Goal: Information Seeking & Learning: Learn about a topic

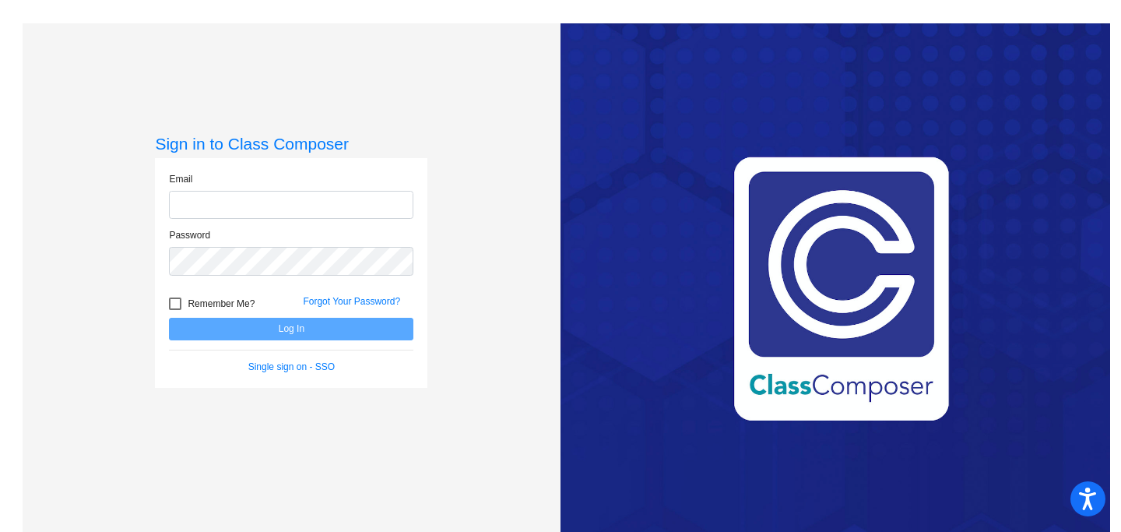
type input "[PERSON_NAME][EMAIL_ADDRESS][DOMAIN_NAME]"
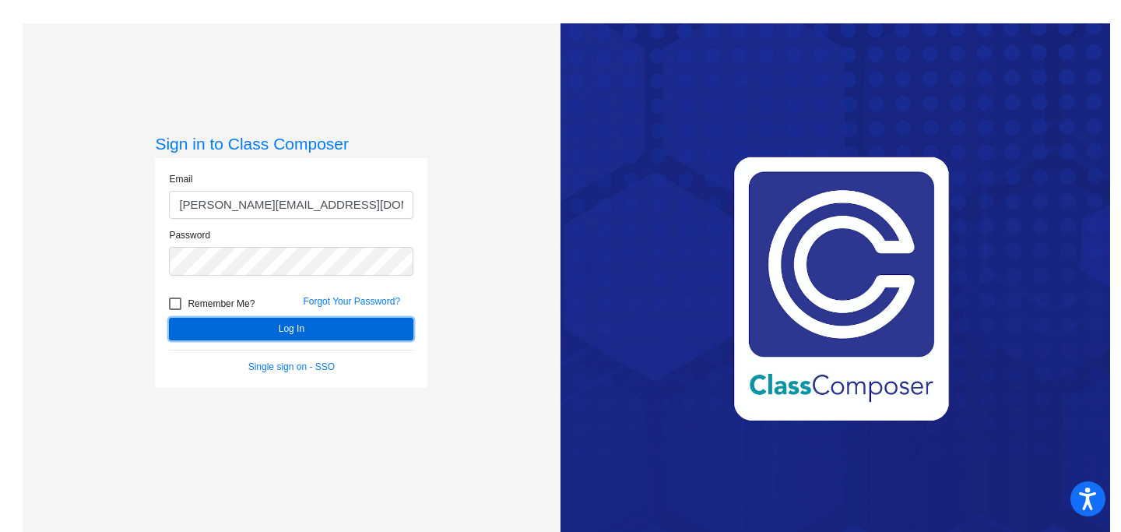
click at [223, 329] on button "Log In" at bounding box center [291, 329] width 245 height 23
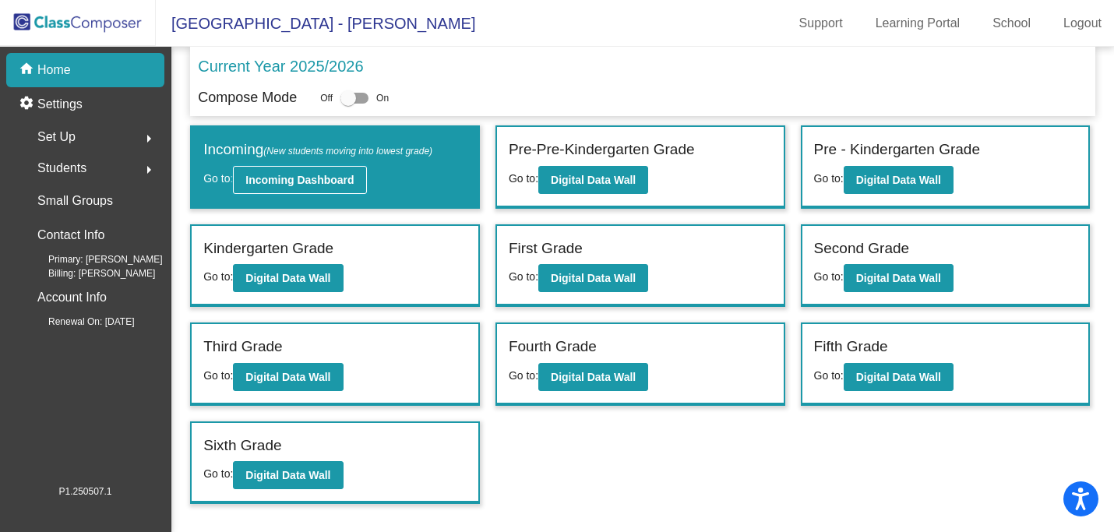
click at [320, 174] on b "Incoming Dashboard" at bounding box center [299, 180] width 108 height 12
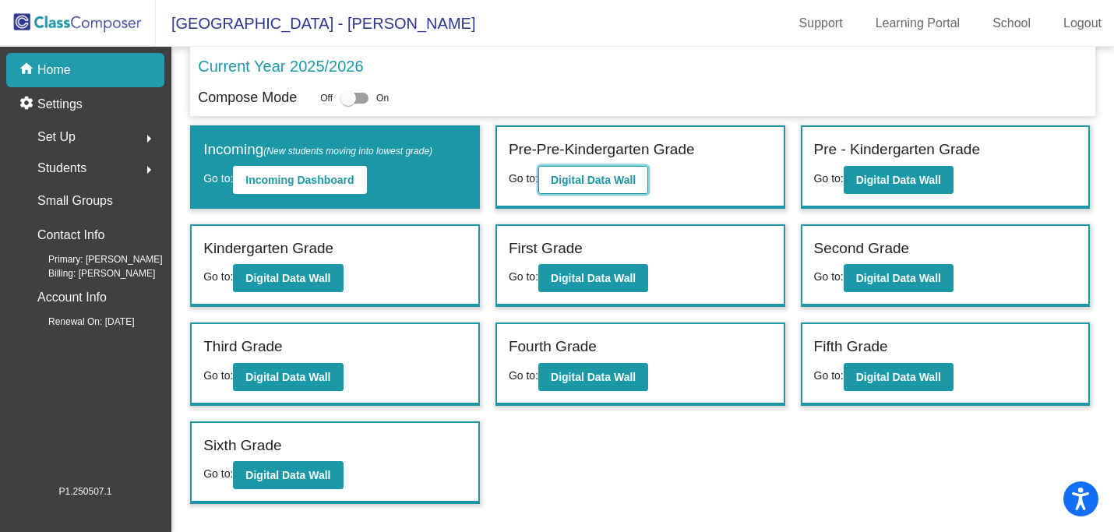
click at [596, 168] on button "Digital Data Wall" at bounding box center [593, 180] width 110 height 28
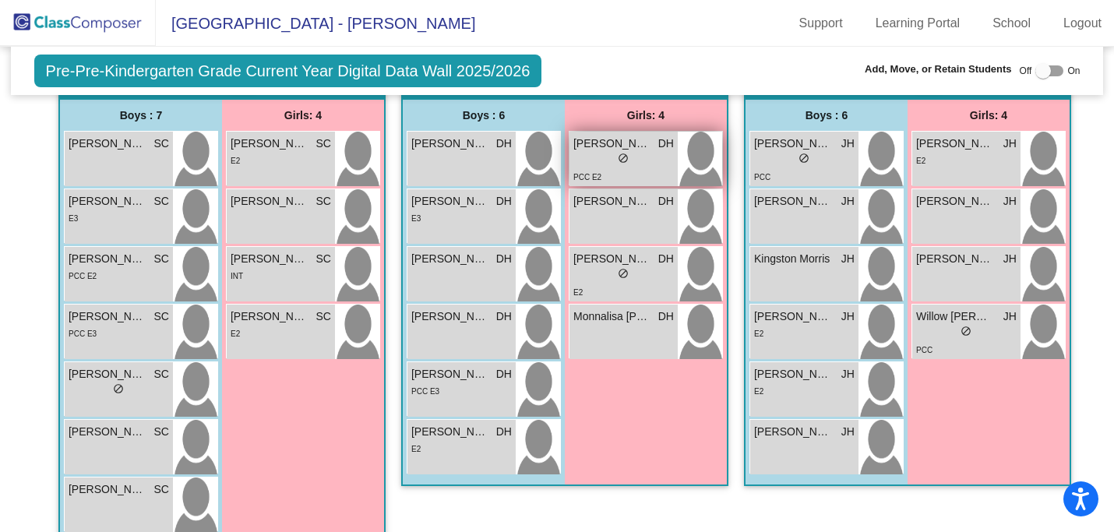
scroll to position [346, 0]
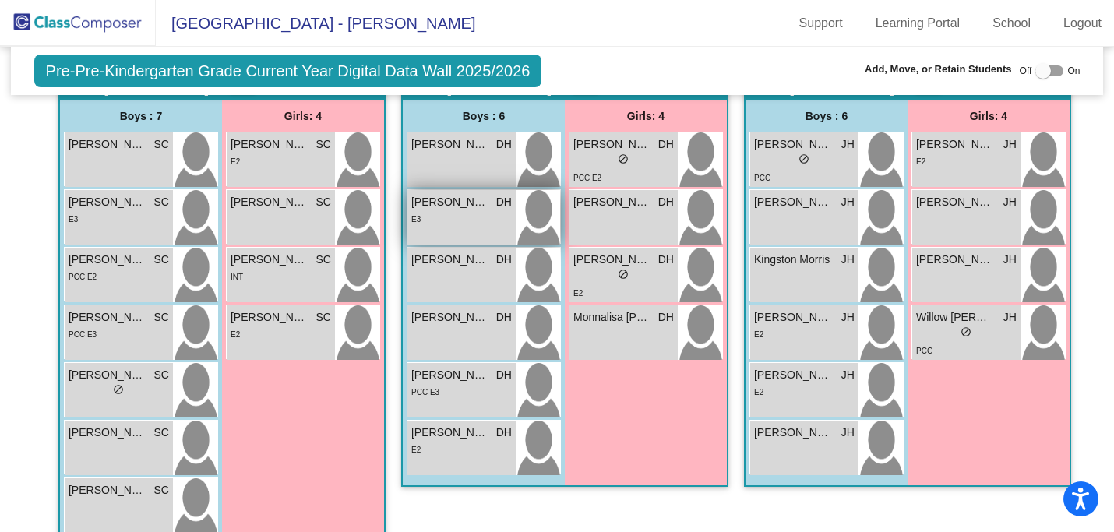
click at [439, 217] on div "E3" at bounding box center [461, 218] width 100 height 16
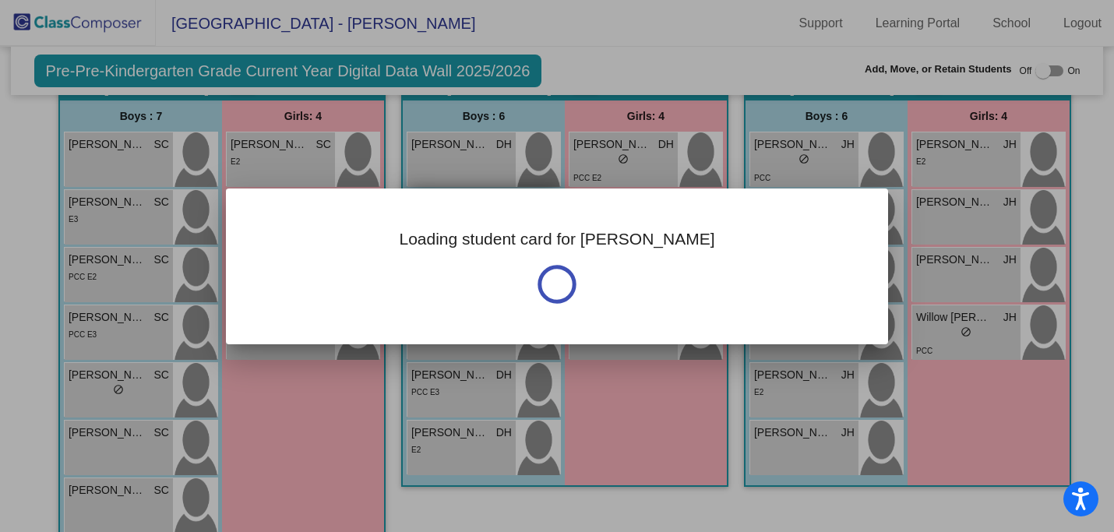
click at [439, 215] on div "Loading student card for [PERSON_NAME]" at bounding box center [557, 266] width 662 height 156
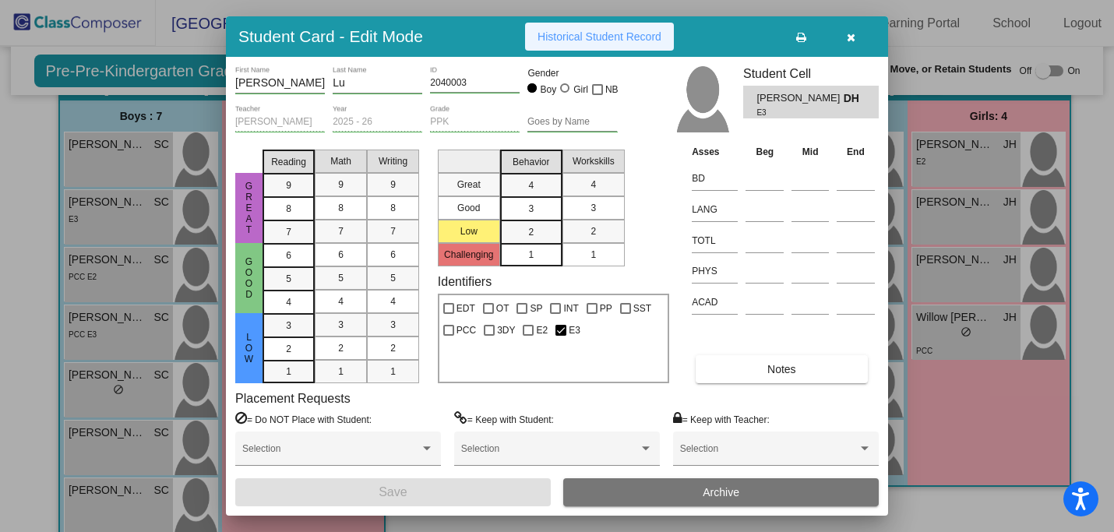
click at [638, 30] on span "Historical Student Record" at bounding box center [599, 36] width 124 height 12
click at [850, 37] on icon "button" at bounding box center [850, 37] width 9 height 11
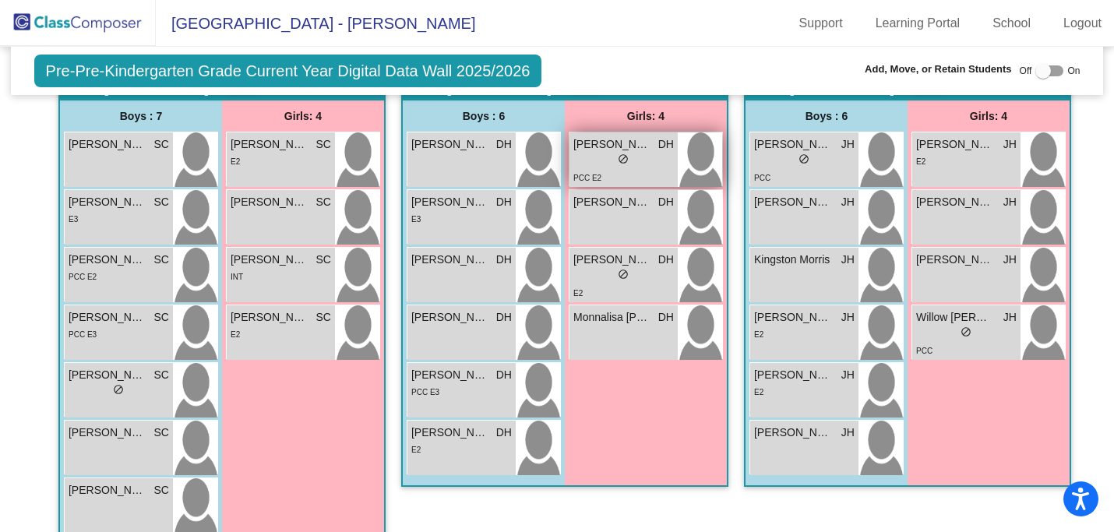
click at [617, 151] on span "[PERSON_NAME]" at bounding box center [612, 144] width 78 height 16
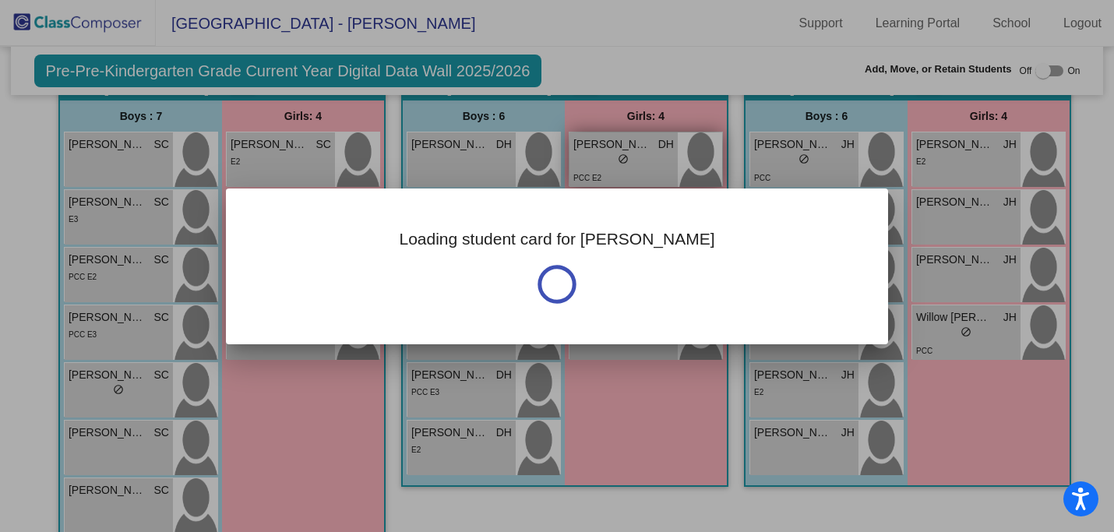
click at [617, 151] on div at bounding box center [557, 266] width 1114 height 532
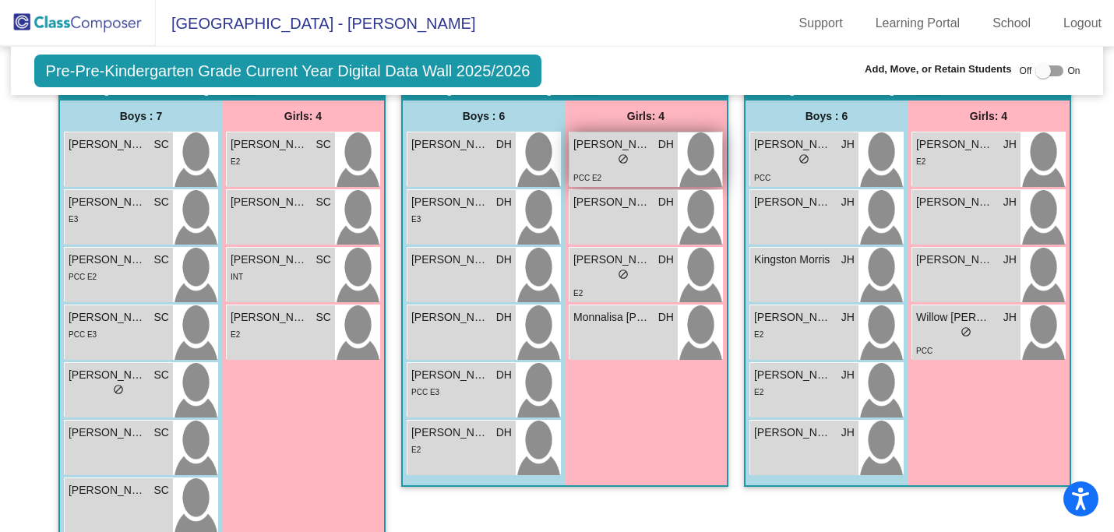
click at [663, 167] on div "lock do_not_disturb_alt" at bounding box center [623, 161] width 100 height 16
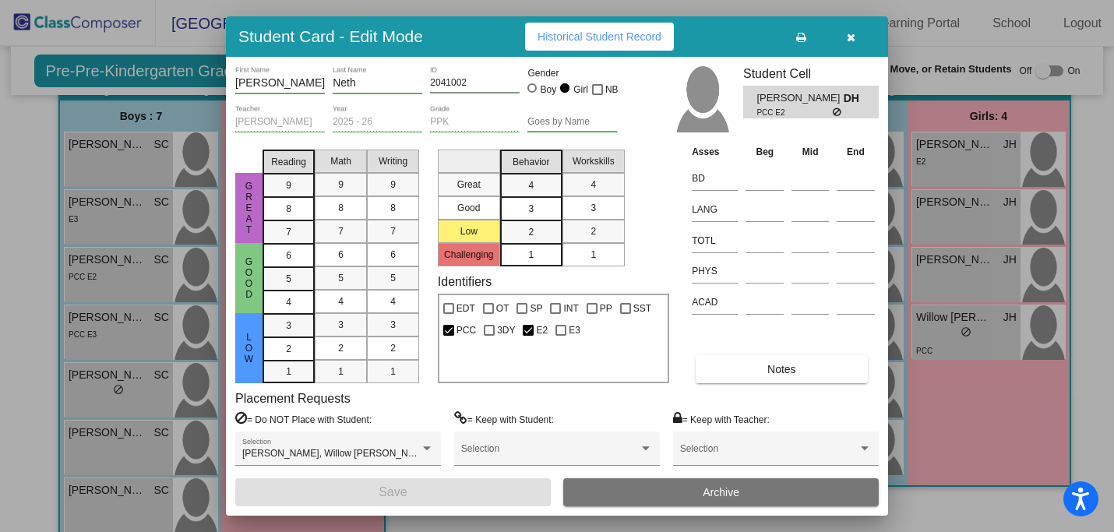
click at [843, 40] on button "button" at bounding box center [850, 37] width 50 height 28
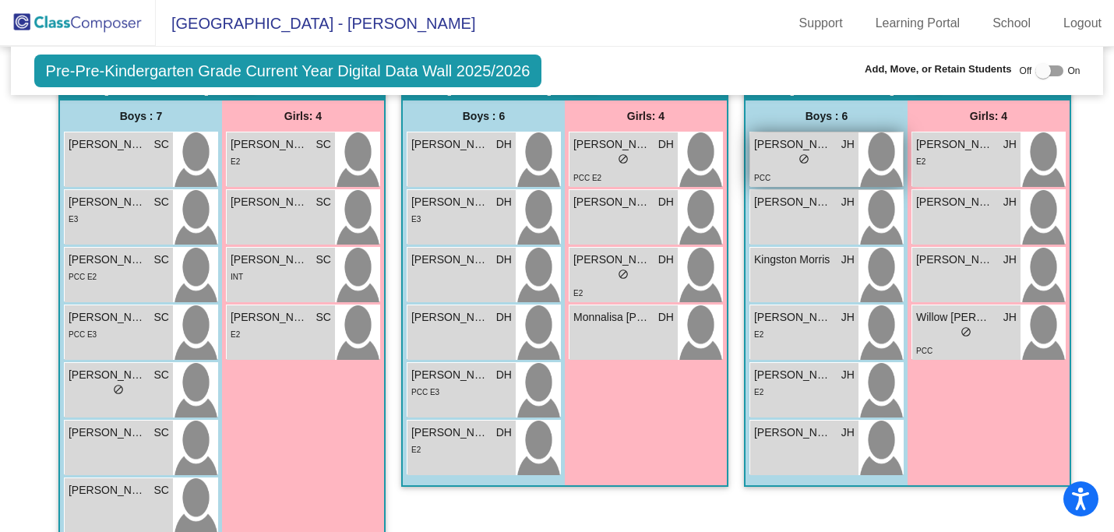
click at [776, 159] on div "lock do_not_disturb_alt" at bounding box center [804, 161] width 100 height 16
click at [798, 156] on span "do_not_disturb_alt" at bounding box center [803, 158] width 11 height 11
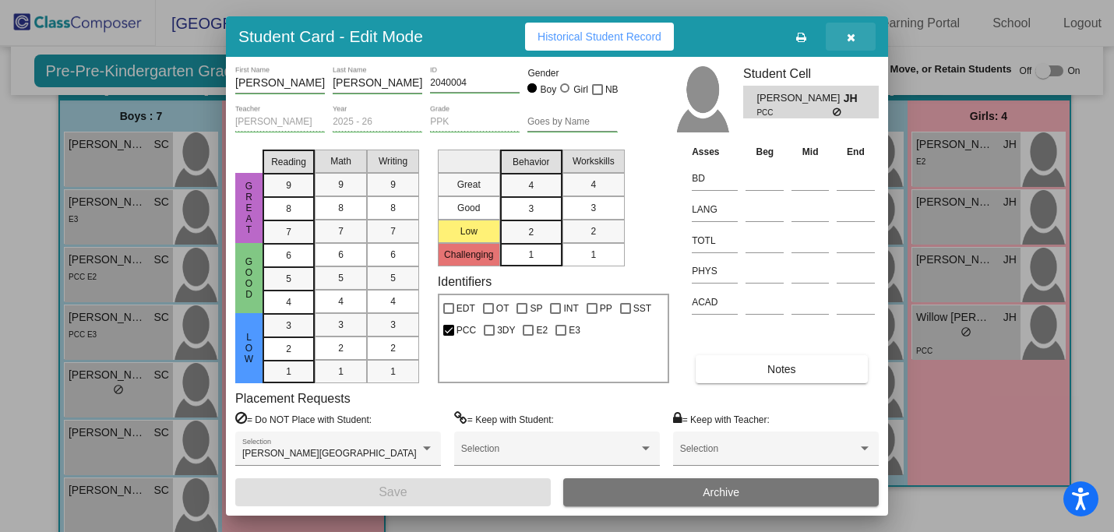
click at [848, 37] on icon "button" at bounding box center [850, 37] width 9 height 11
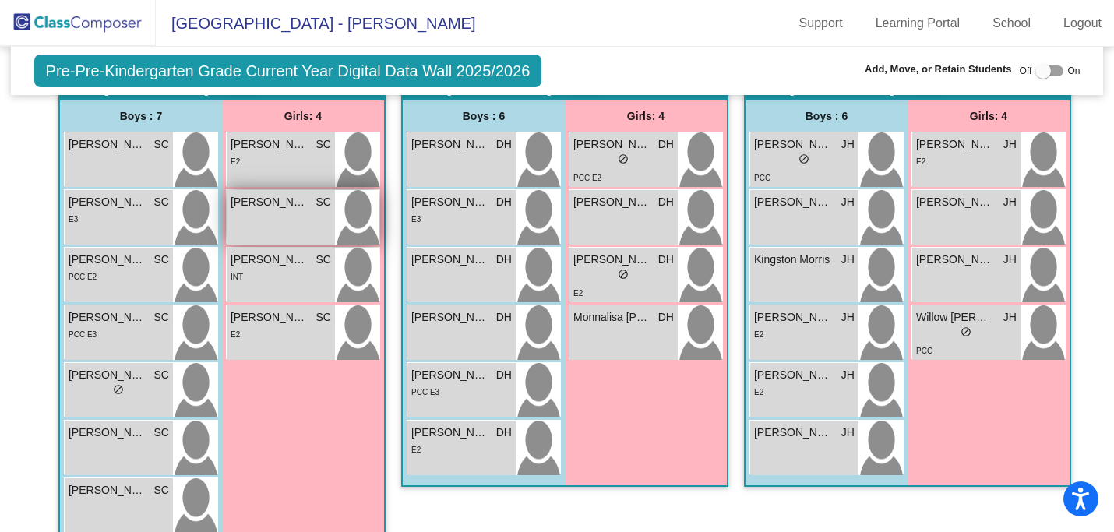
click at [266, 221] on div "[PERSON_NAME] SC lock do_not_disturb_alt" at bounding box center [281, 217] width 108 height 55
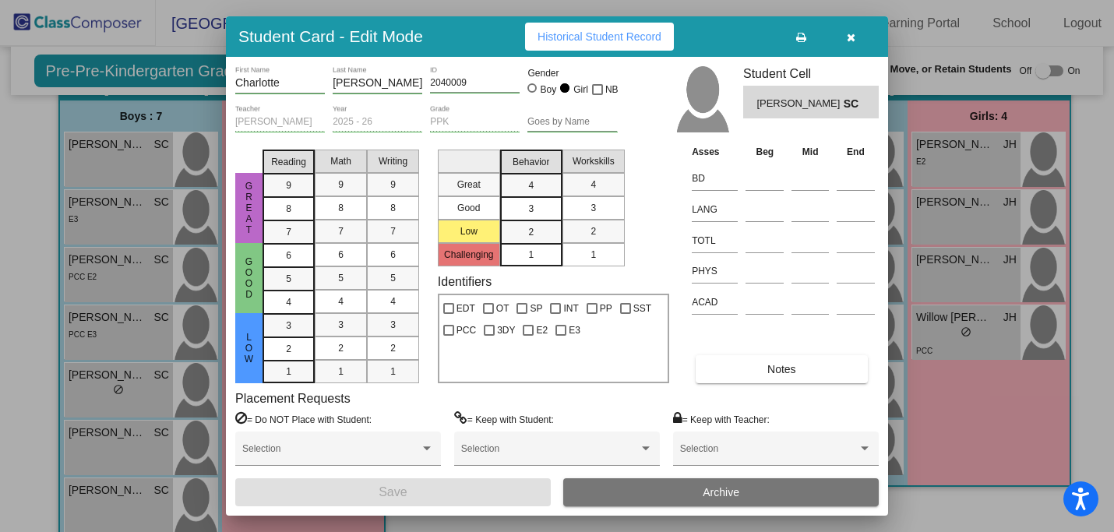
click at [849, 26] on button "button" at bounding box center [850, 37] width 50 height 28
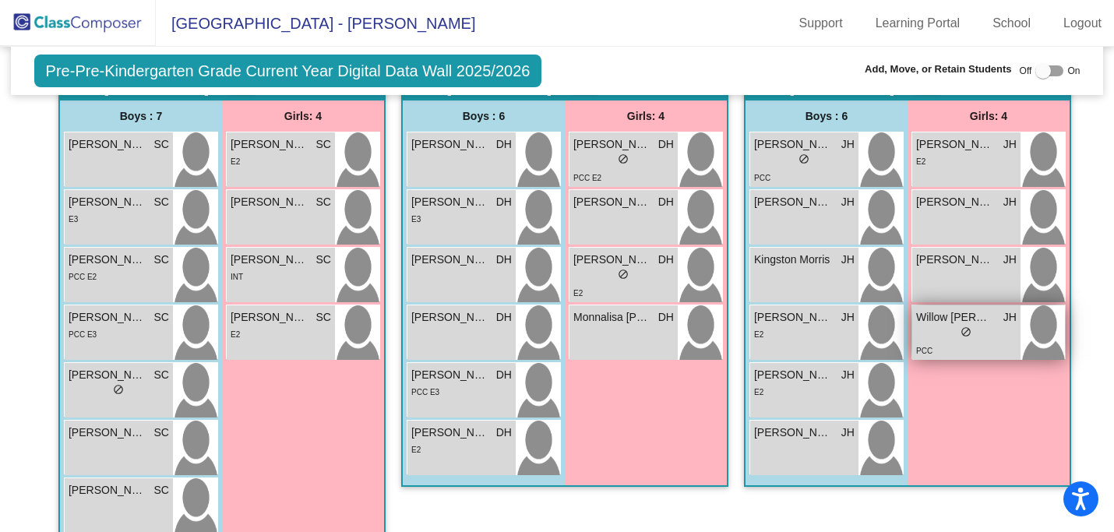
click at [941, 327] on div "lock do_not_disturb_alt" at bounding box center [966, 334] width 100 height 16
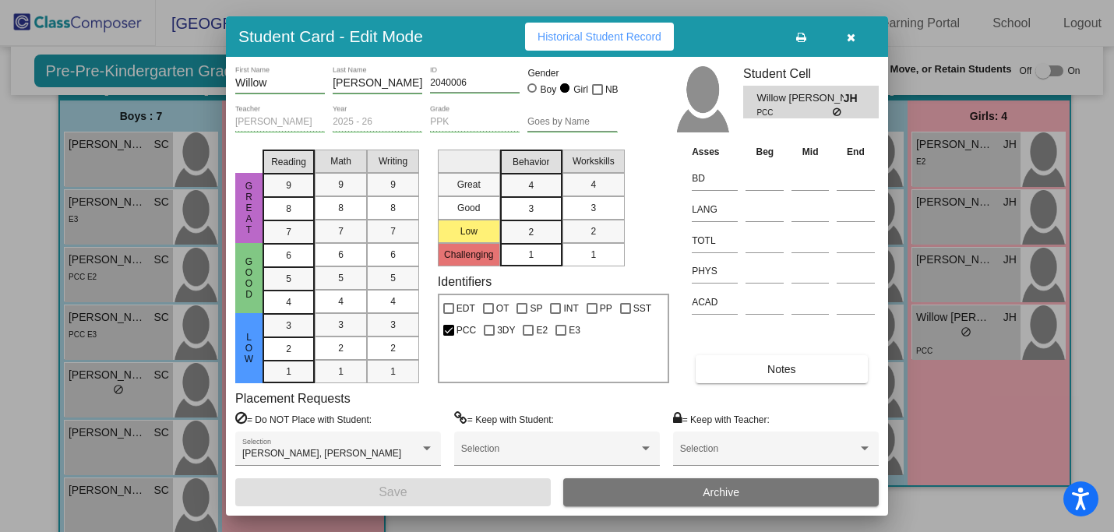
click at [850, 35] on icon "button" at bounding box center [850, 37] width 9 height 11
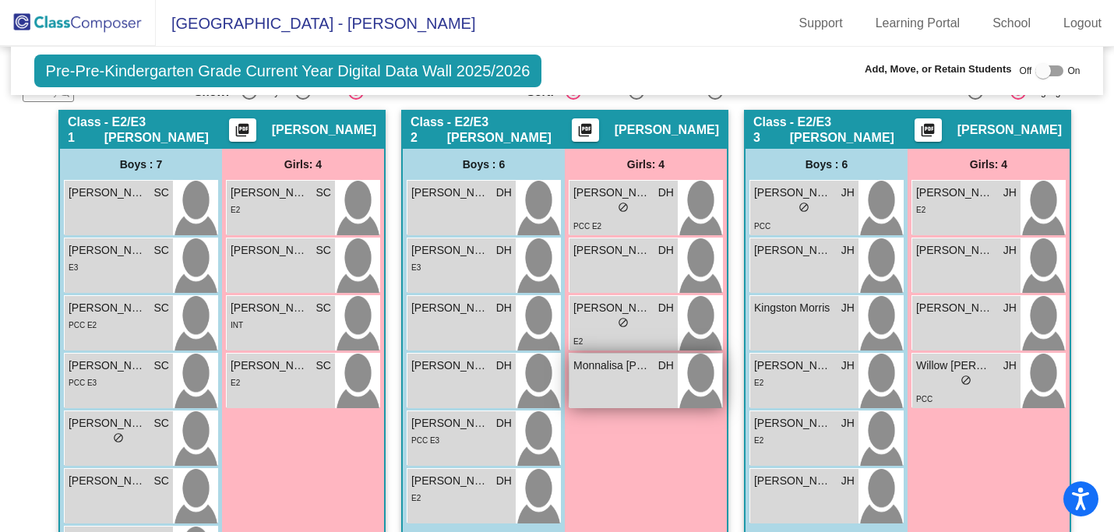
scroll to position [299, 0]
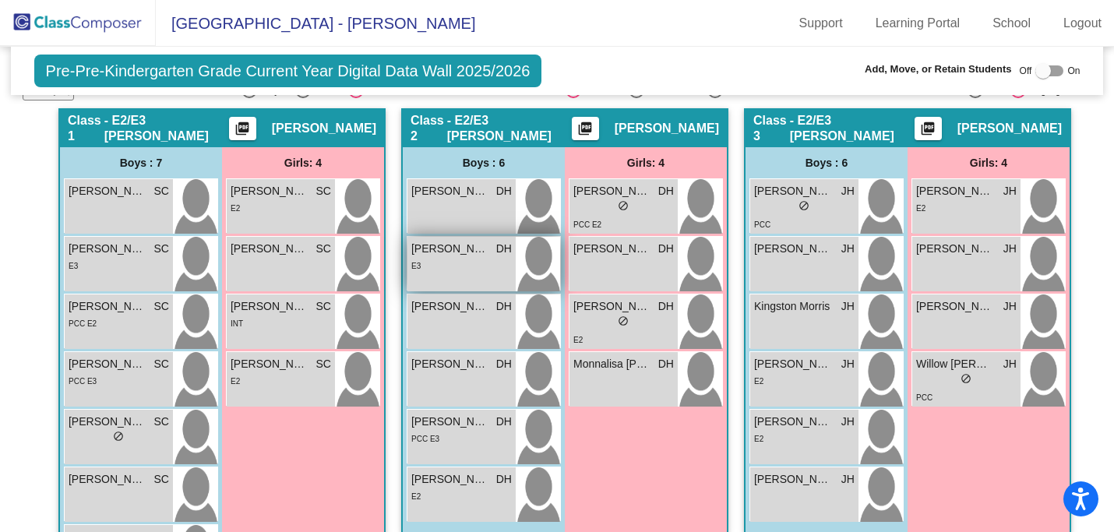
click at [431, 254] on span "[PERSON_NAME]" at bounding box center [450, 249] width 78 height 16
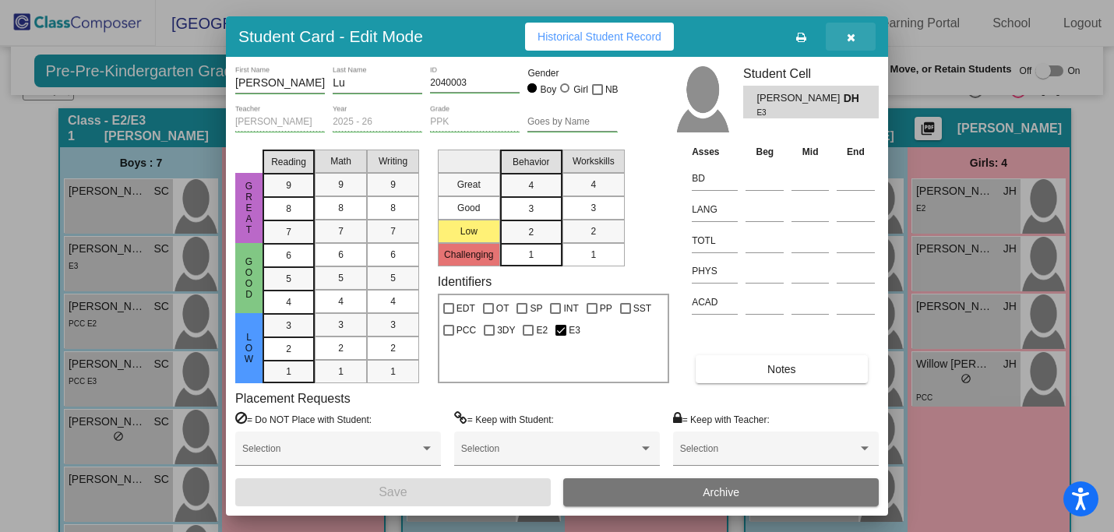
click at [848, 37] on icon "button" at bounding box center [850, 37] width 9 height 11
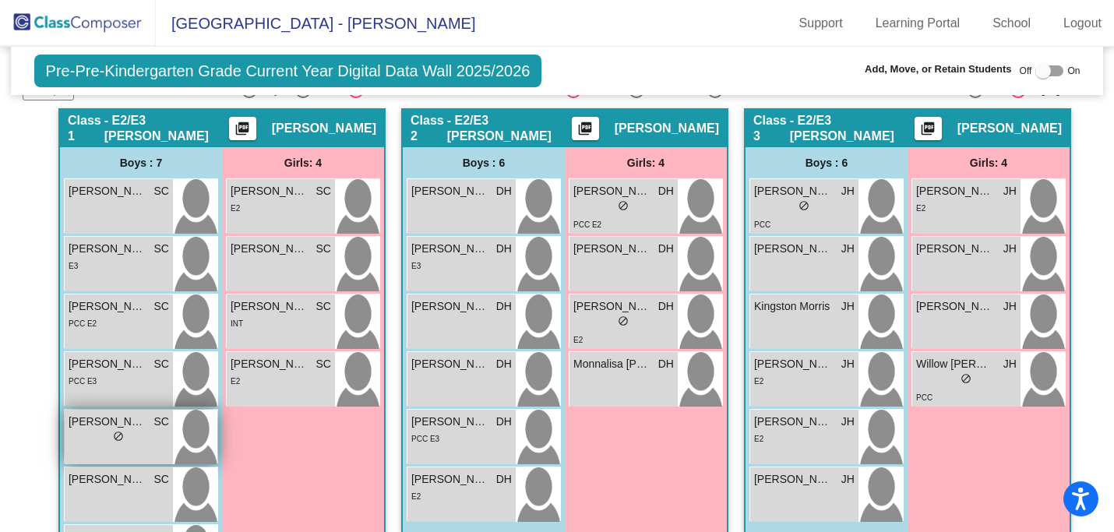
click at [98, 425] on span "[PERSON_NAME][GEOGRAPHIC_DATA]" at bounding box center [108, 422] width 78 height 16
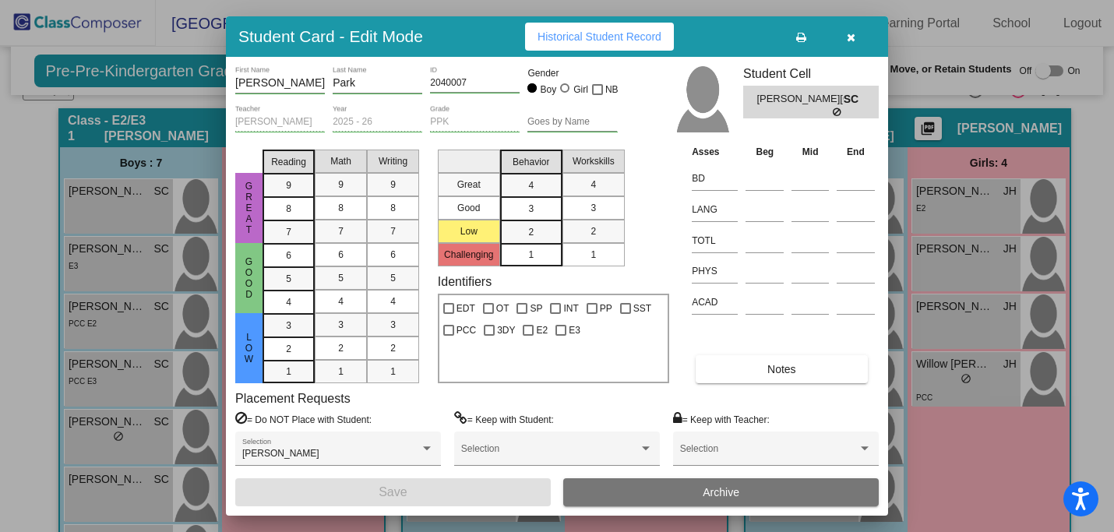
click at [856, 39] on button "button" at bounding box center [850, 37] width 50 height 28
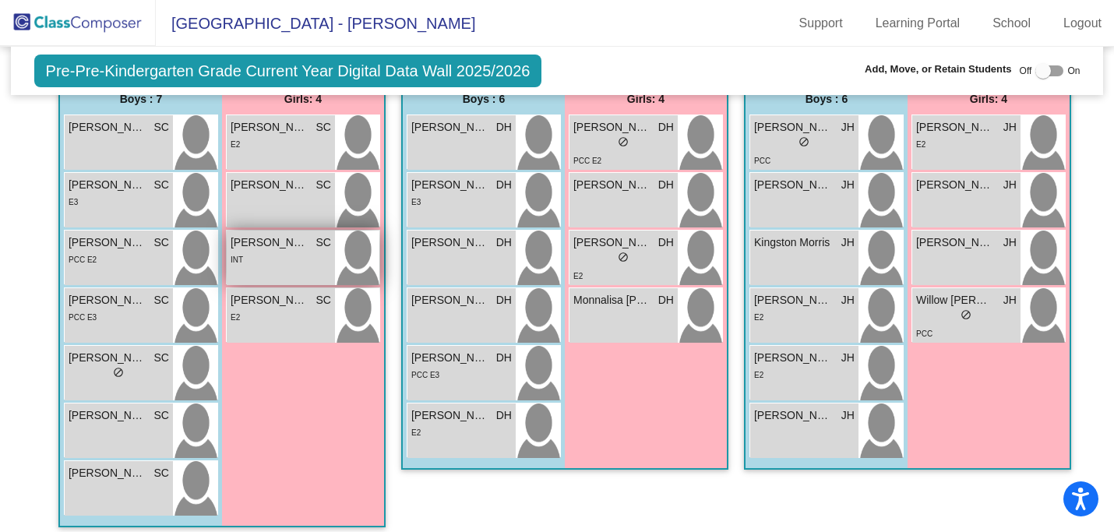
scroll to position [373, 0]
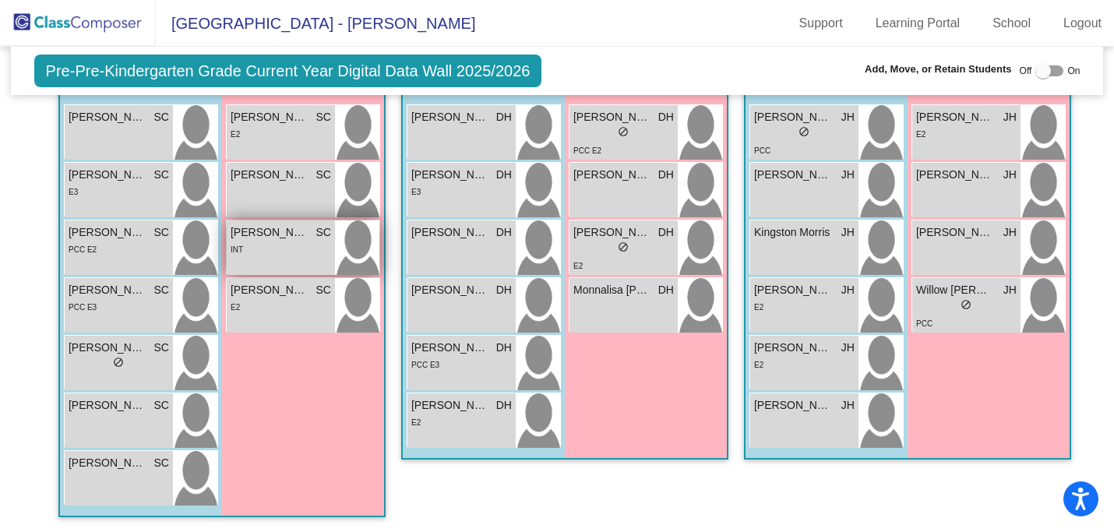
click at [297, 238] on span "[PERSON_NAME]" at bounding box center [270, 232] width 78 height 16
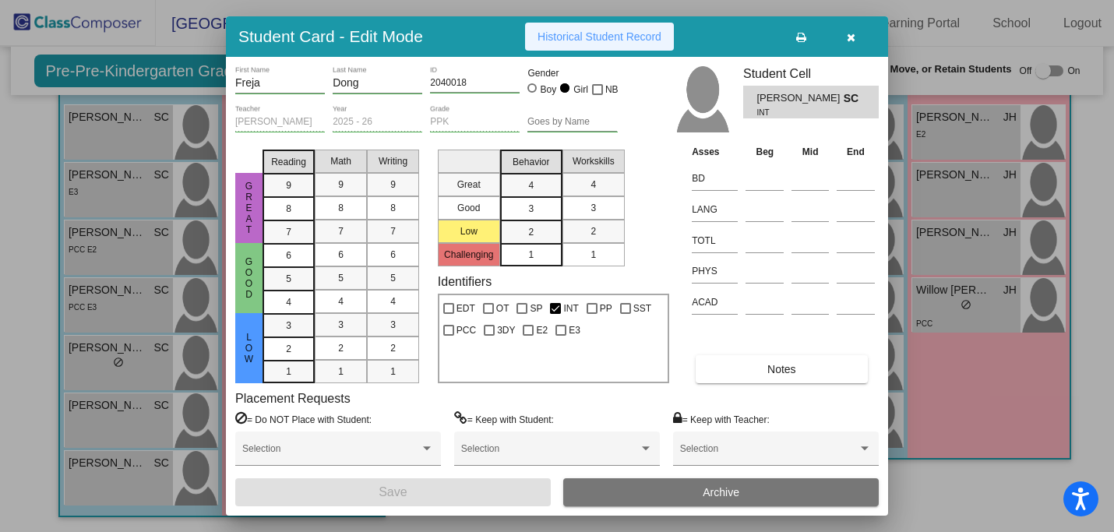
click at [620, 34] on span "Historical Student Record" at bounding box center [599, 36] width 124 height 12
click at [846, 41] on icon "button" at bounding box center [850, 37] width 9 height 11
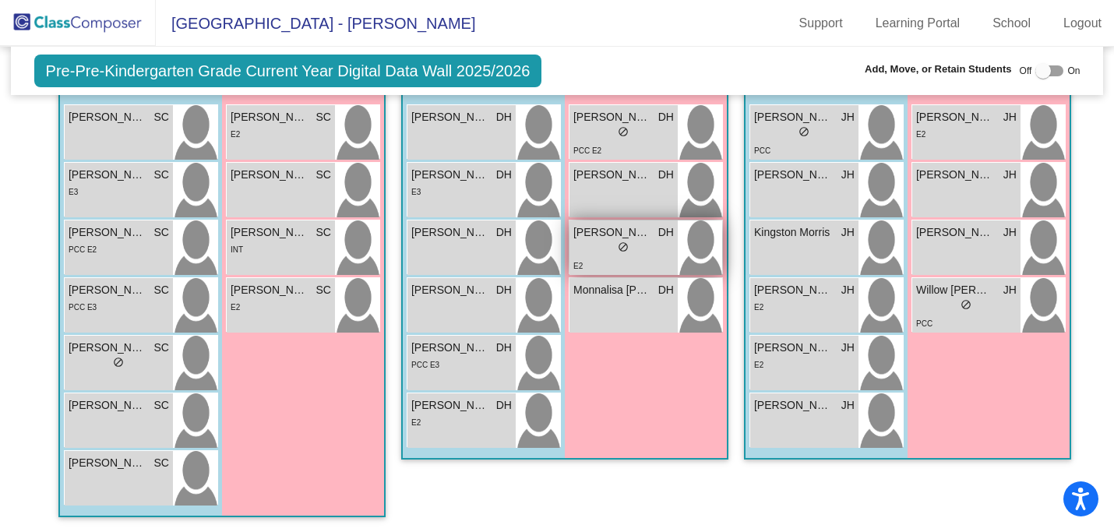
click at [632, 248] on div "lock do_not_disturb_alt" at bounding box center [623, 249] width 100 height 16
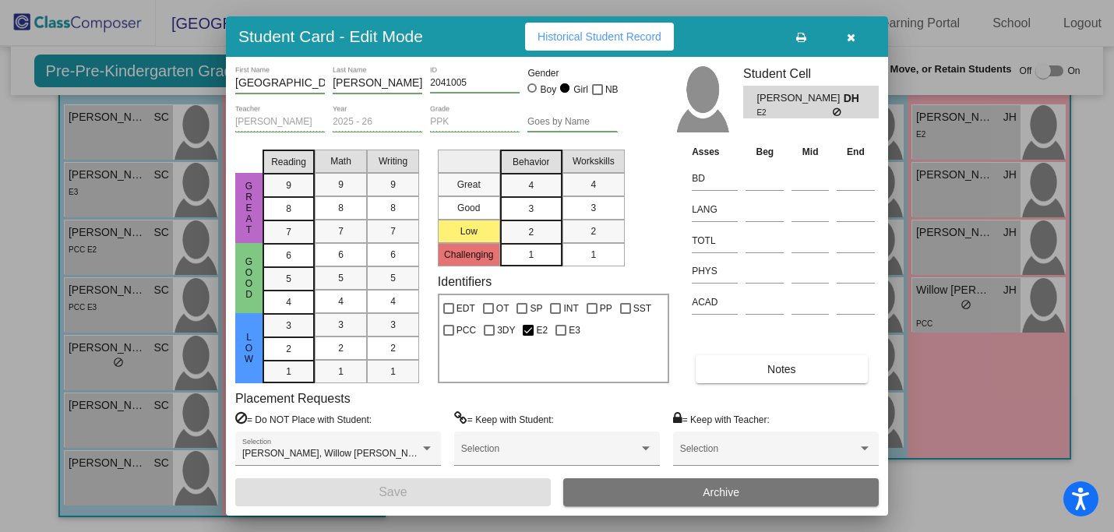
click at [853, 34] on icon "button" at bounding box center [850, 37] width 9 height 11
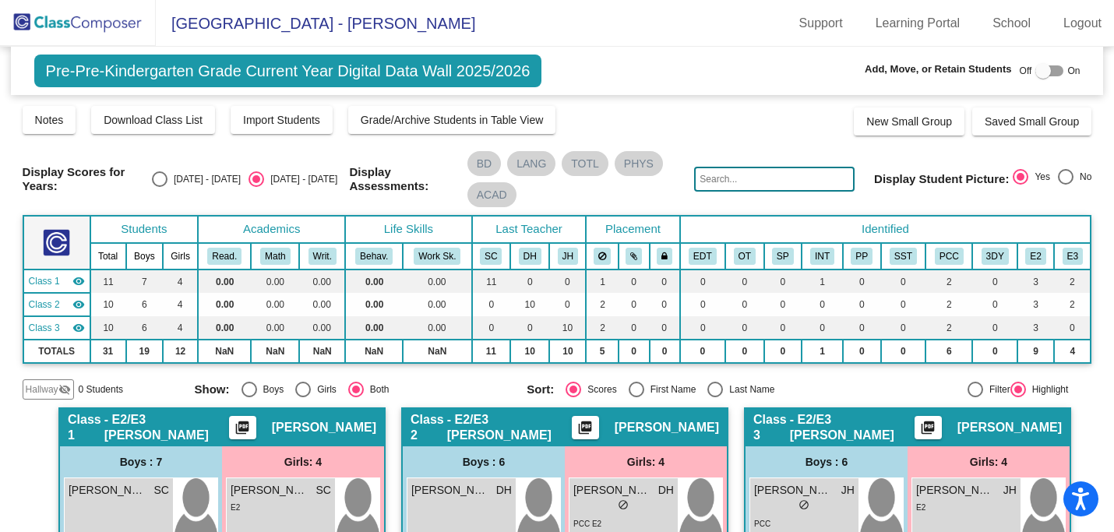
scroll to position [0, 0]
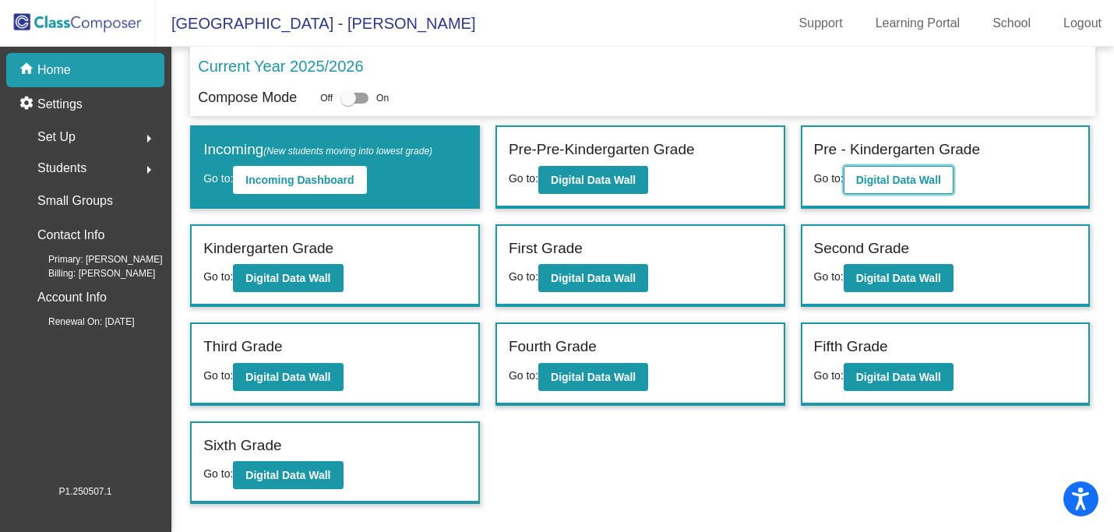
click at [924, 181] on b "Digital Data Wall" at bounding box center [898, 180] width 85 height 12
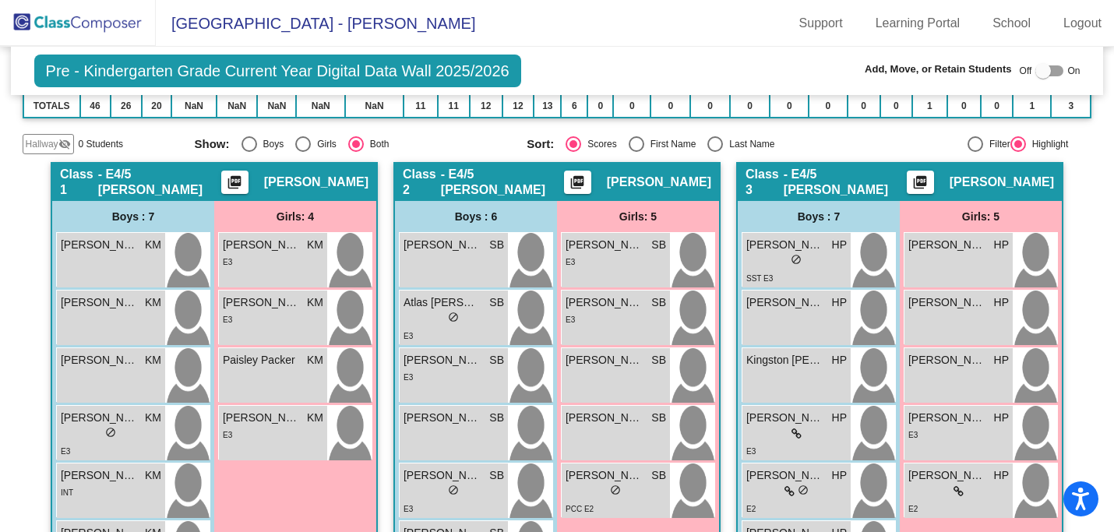
scroll to position [286, 0]
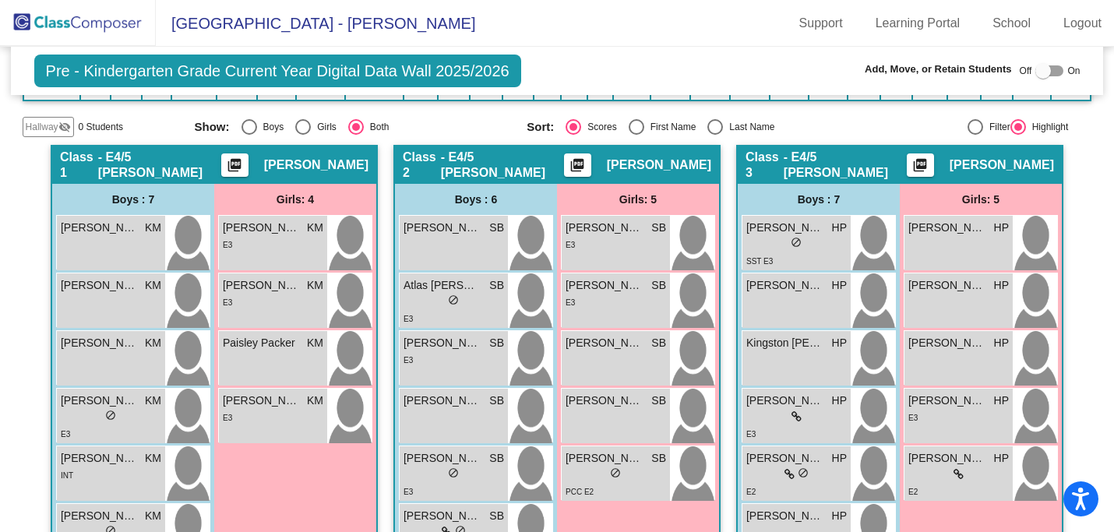
click at [244, 159] on mat-icon "picture_as_pdf" at bounding box center [234, 168] width 19 height 22
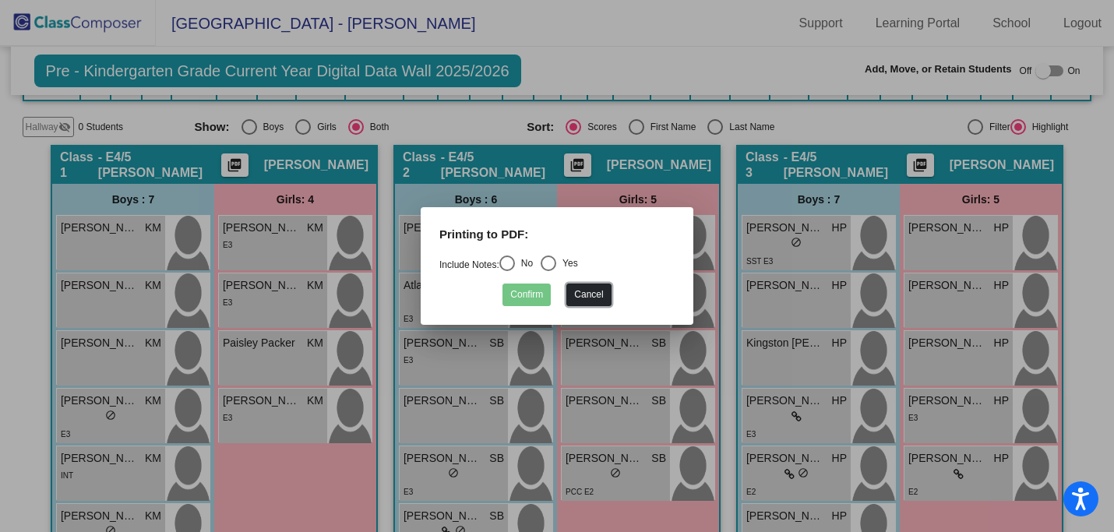
click at [582, 296] on button "Cancel" at bounding box center [588, 294] width 44 height 23
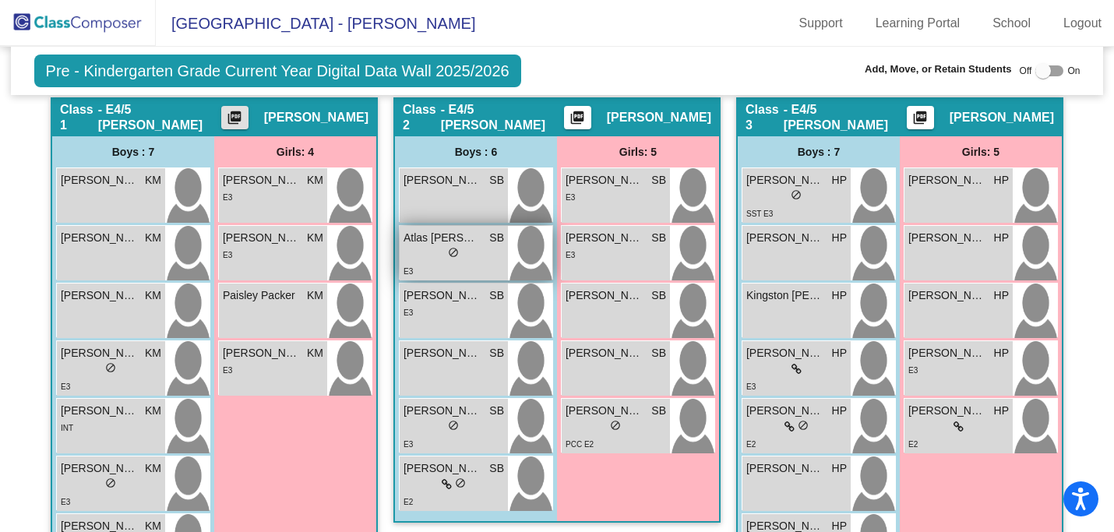
scroll to position [334, 0]
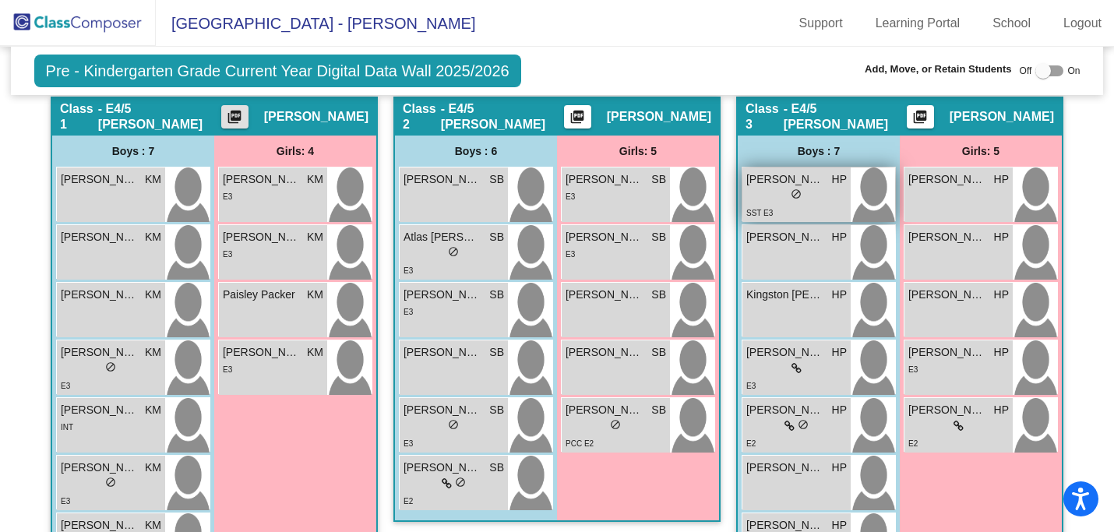
click at [776, 188] on div "lock do_not_disturb_alt" at bounding box center [796, 196] width 100 height 16
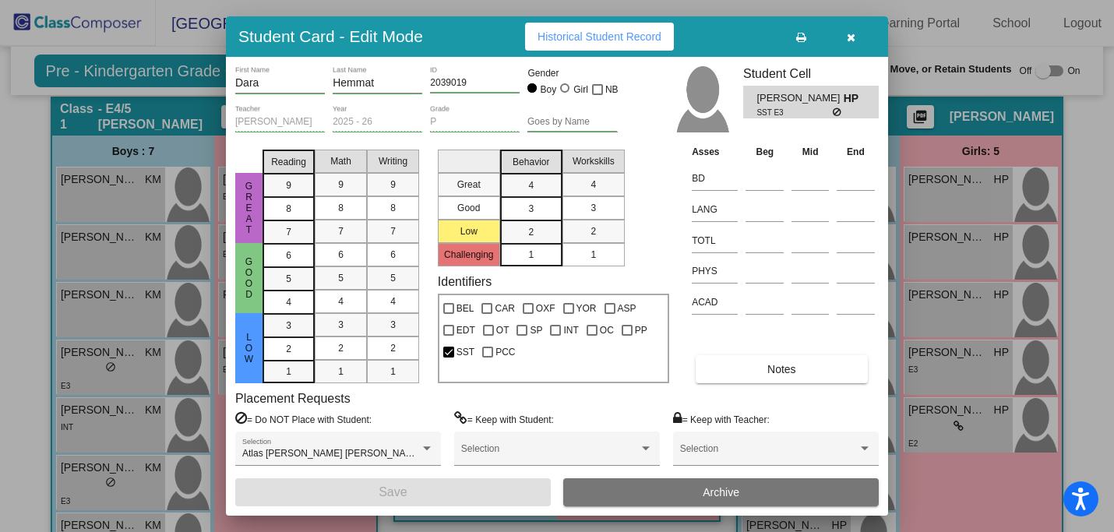
click at [846, 37] on icon "button" at bounding box center [850, 37] width 9 height 11
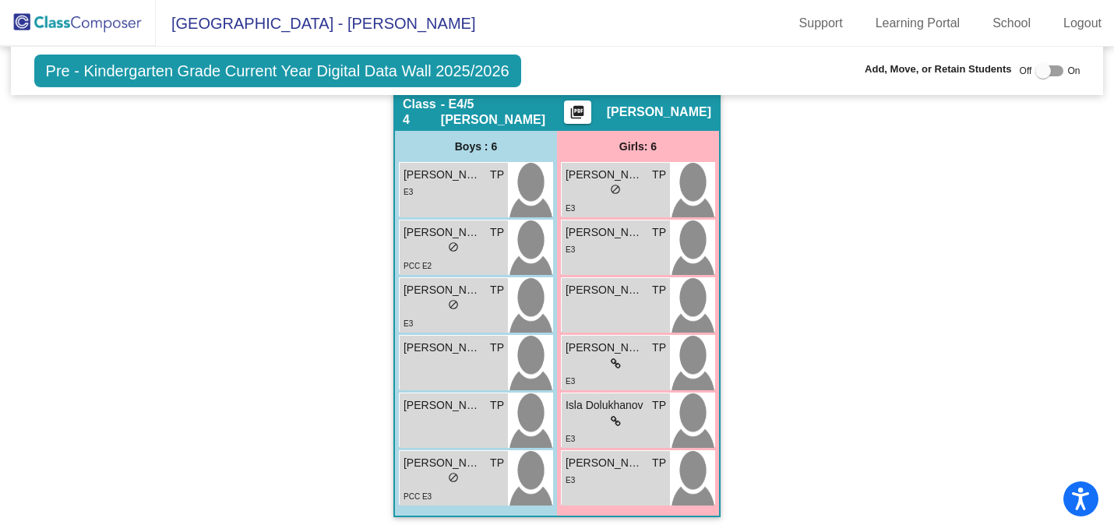
scroll to position [0, 0]
click at [582, 105] on mat-icon "picture_as_pdf" at bounding box center [577, 115] width 19 height 22
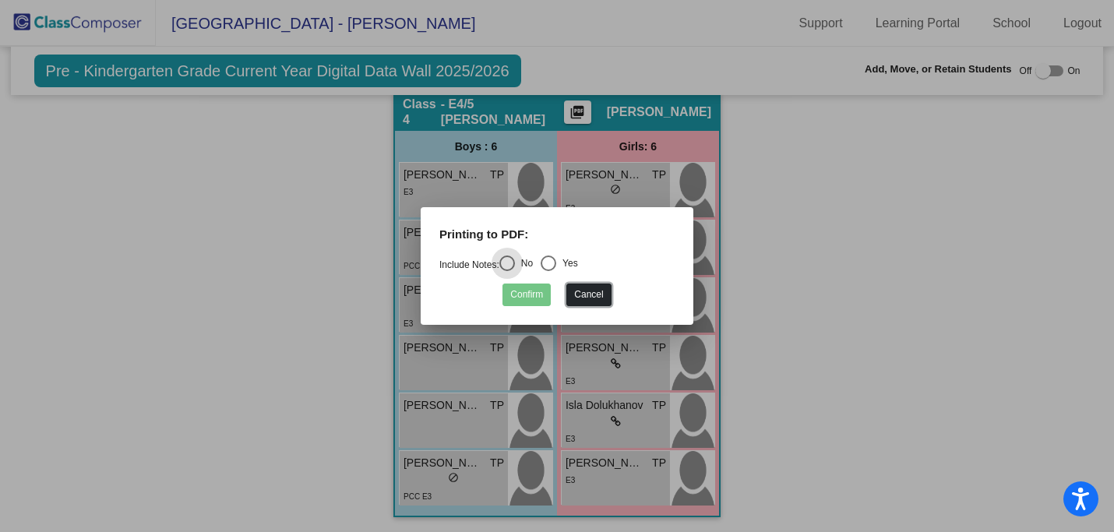
click at [591, 290] on button "Cancel" at bounding box center [588, 294] width 44 height 23
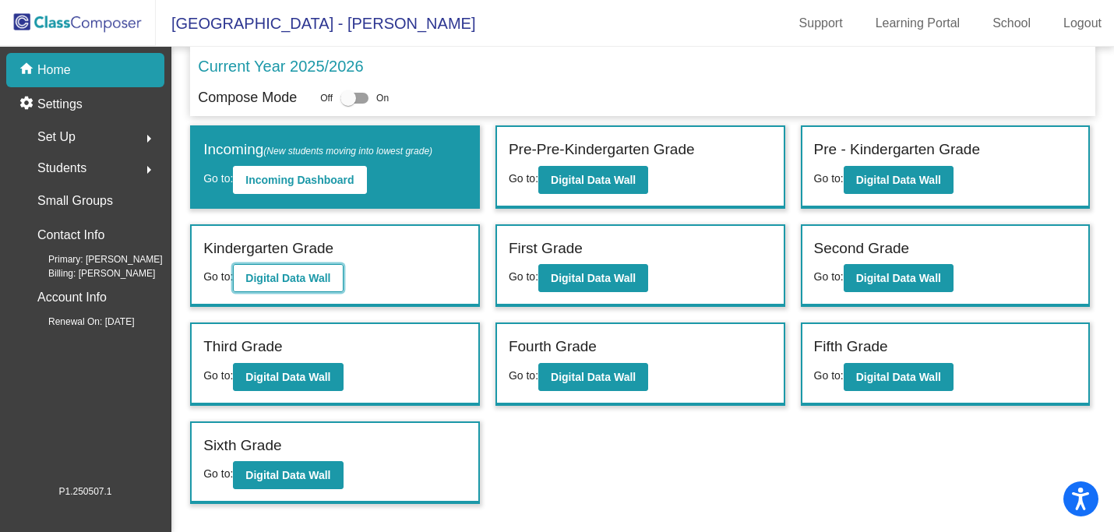
click at [297, 275] on b "Digital Data Wall" at bounding box center [287, 278] width 85 height 12
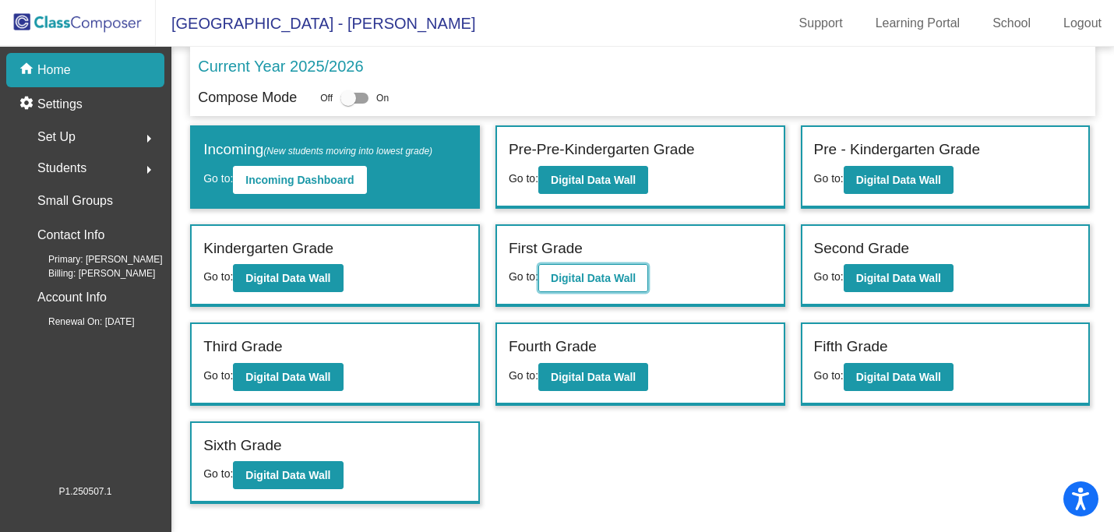
click at [618, 273] on b "Digital Data Wall" at bounding box center [593, 278] width 85 height 12
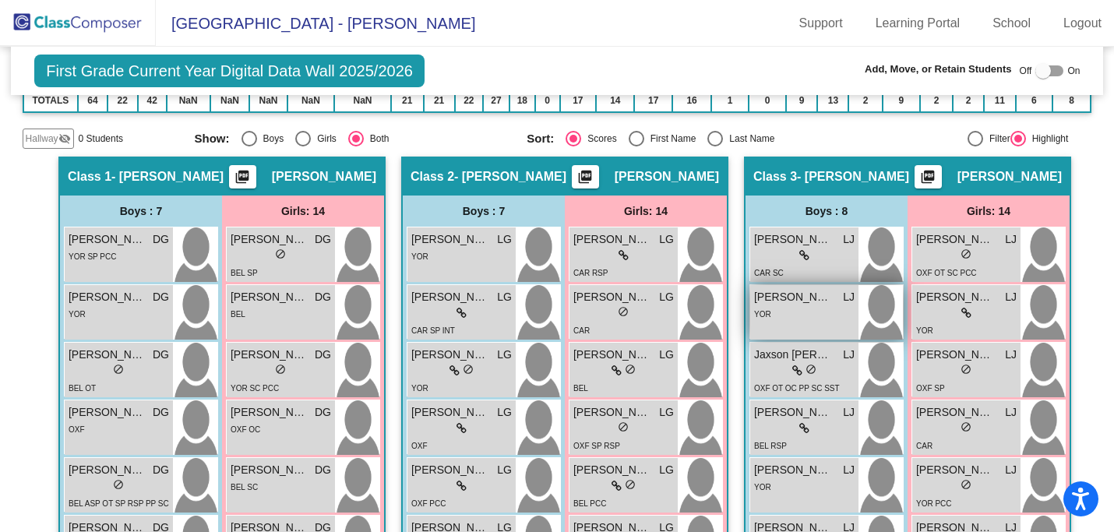
scroll to position [265, 0]
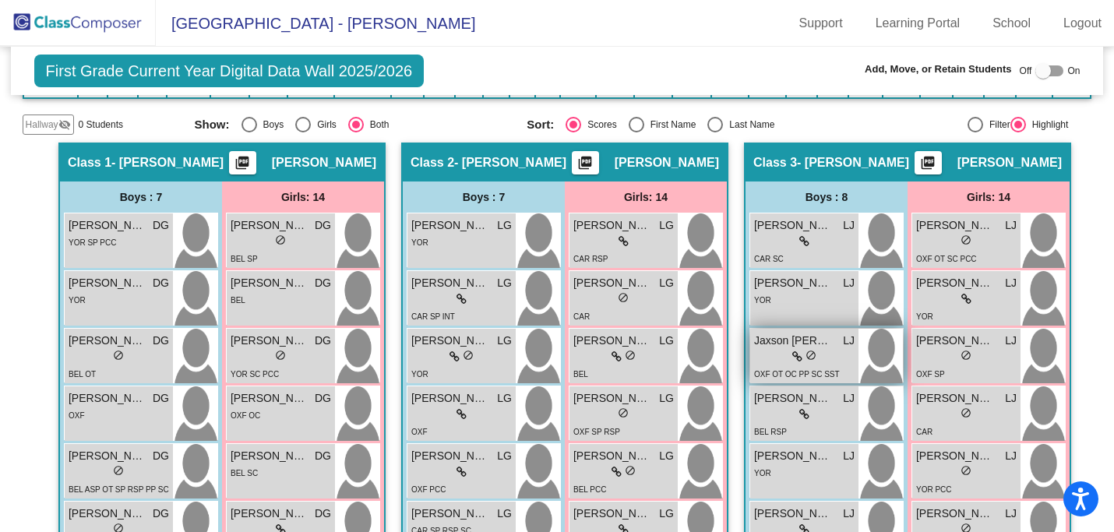
click at [807, 350] on span "do_not_disturb_alt" at bounding box center [810, 355] width 11 height 11
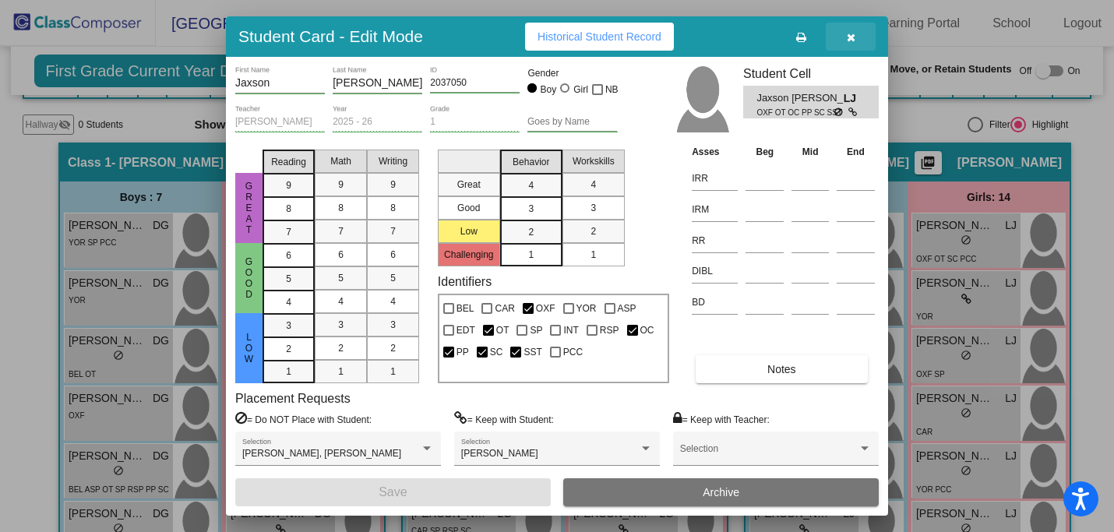
click at [842, 33] on button "button" at bounding box center [850, 37] width 50 height 28
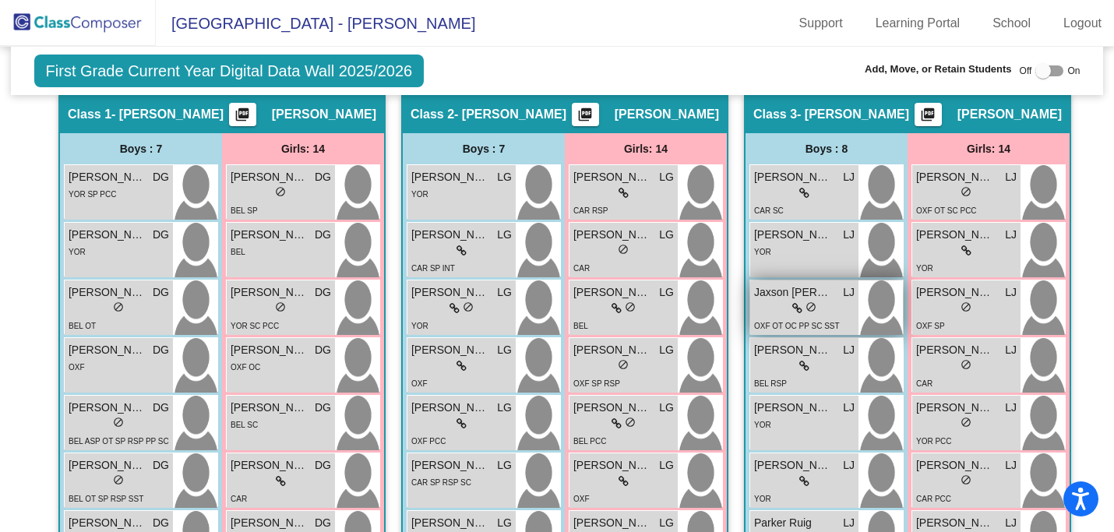
scroll to position [479, 0]
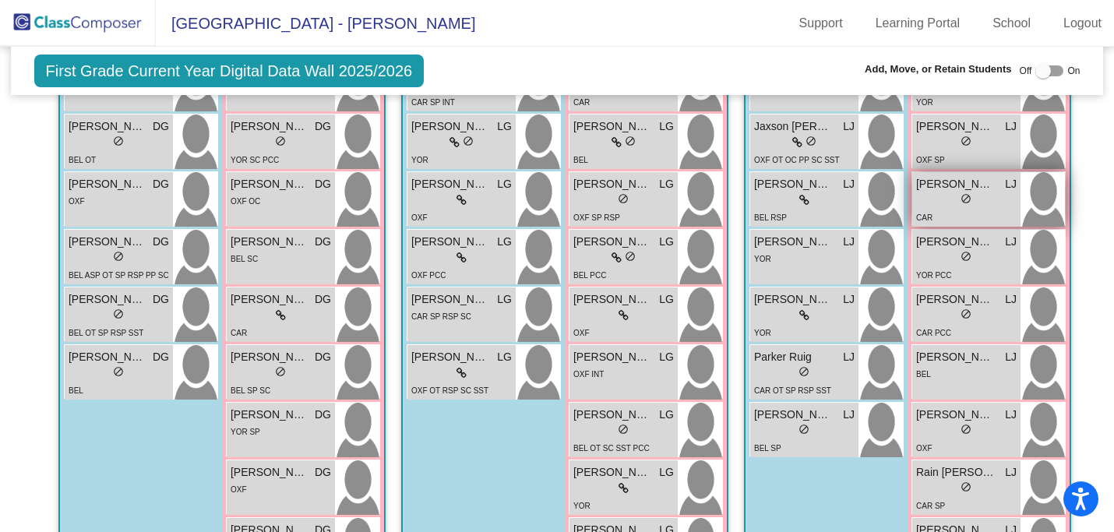
click at [953, 193] on div "lock do_not_disturb_alt" at bounding box center [966, 200] width 100 height 16
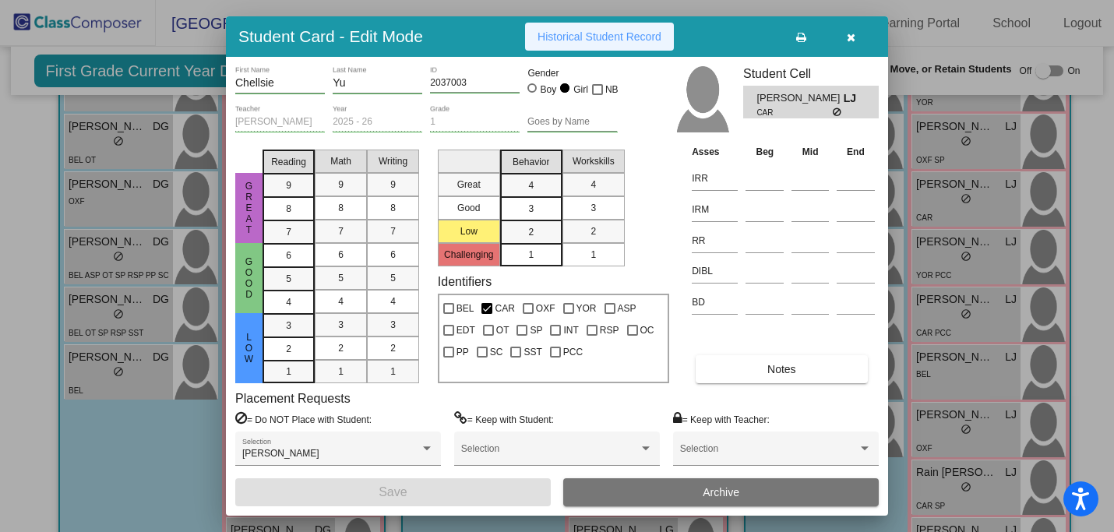
click at [627, 37] on span "Historical Student Record" at bounding box center [599, 36] width 124 height 12
click at [853, 34] on button "button" at bounding box center [850, 37] width 50 height 28
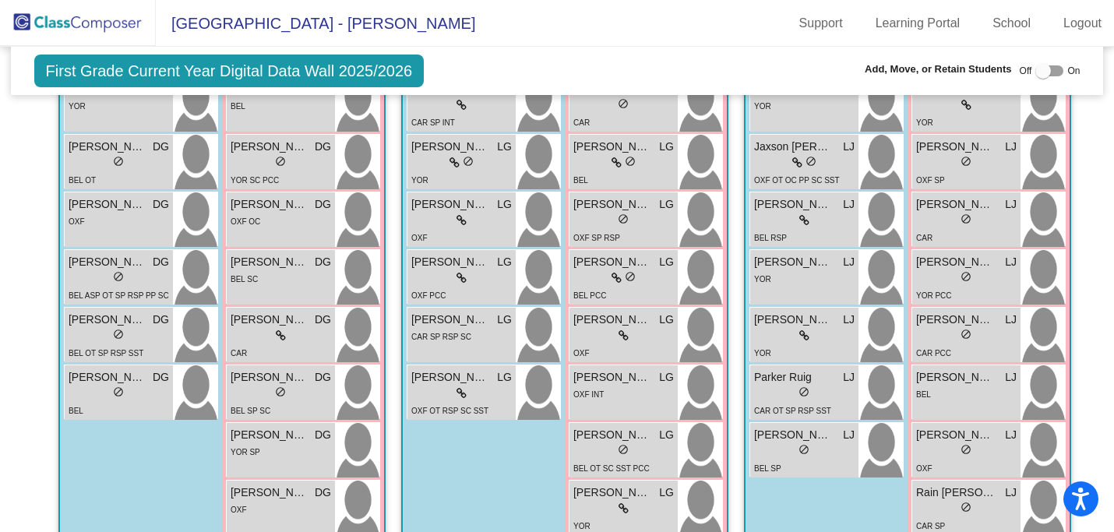
scroll to position [0, 0]
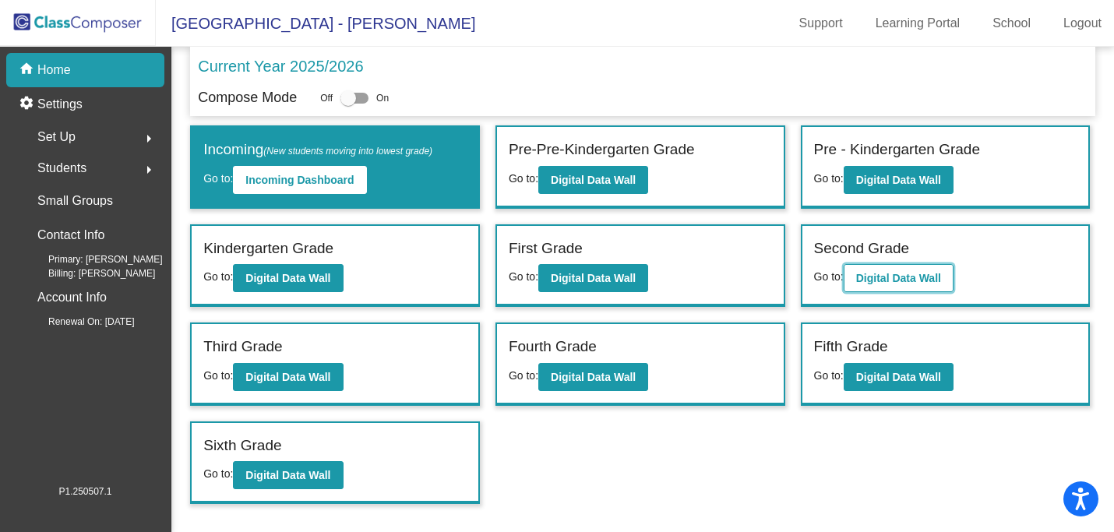
click at [895, 275] on b "Digital Data Wall" at bounding box center [898, 278] width 85 height 12
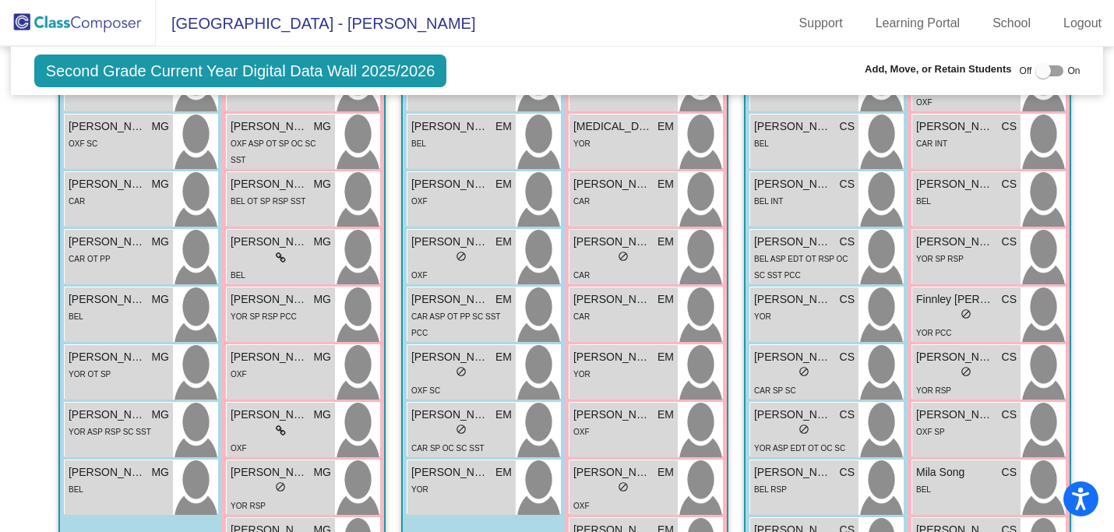
scroll to position [480, 0]
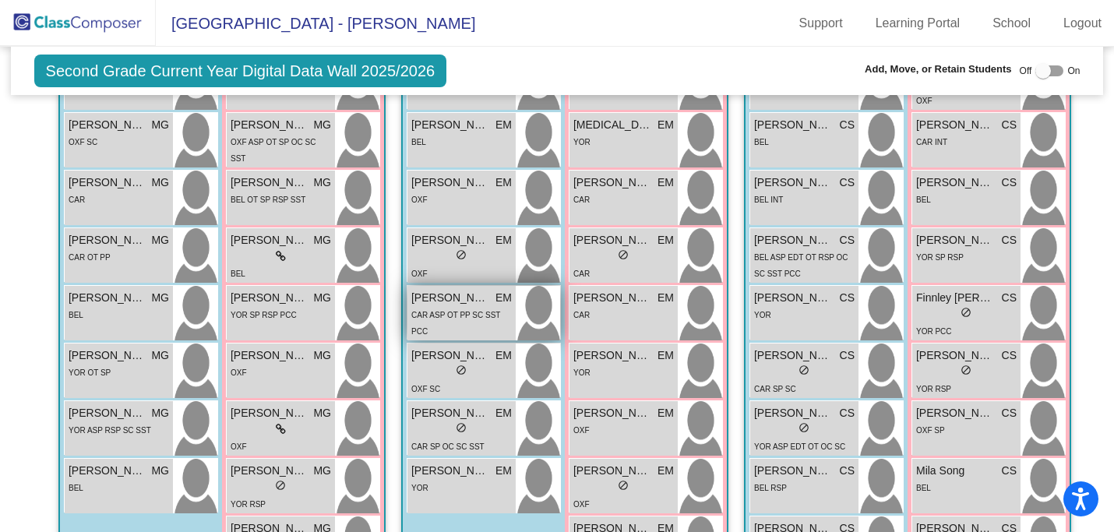
click at [442, 336] on span "CAR ASP OT PP SC SST PCC" at bounding box center [455, 323] width 89 height 25
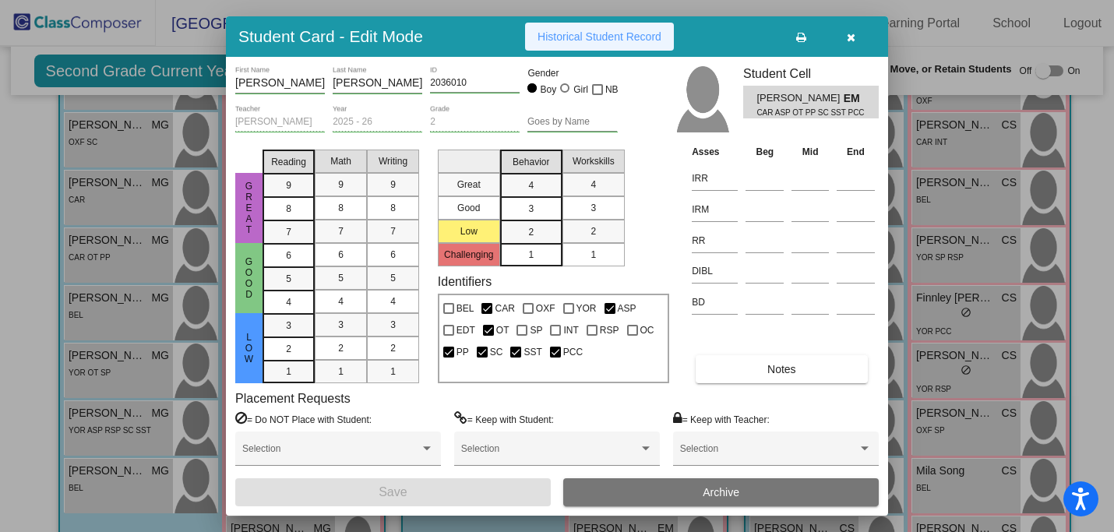
click at [605, 42] on span "Historical Student Record" at bounding box center [599, 36] width 124 height 12
click at [851, 30] on span "button" at bounding box center [850, 36] width 9 height 12
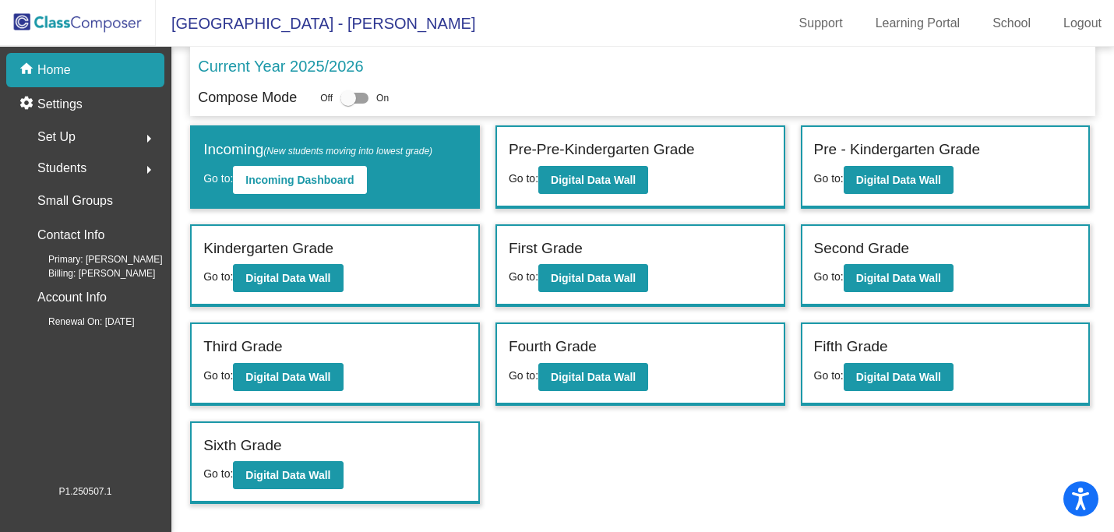
click at [617, 79] on div "Current Year 2025/2026" at bounding box center [642, 71] width 889 height 33
click at [315, 277] on b "Digital Data Wall" at bounding box center [287, 278] width 85 height 12
click at [554, 272] on b "Digital Data Wall" at bounding box center [593, 278] width 85 height 12
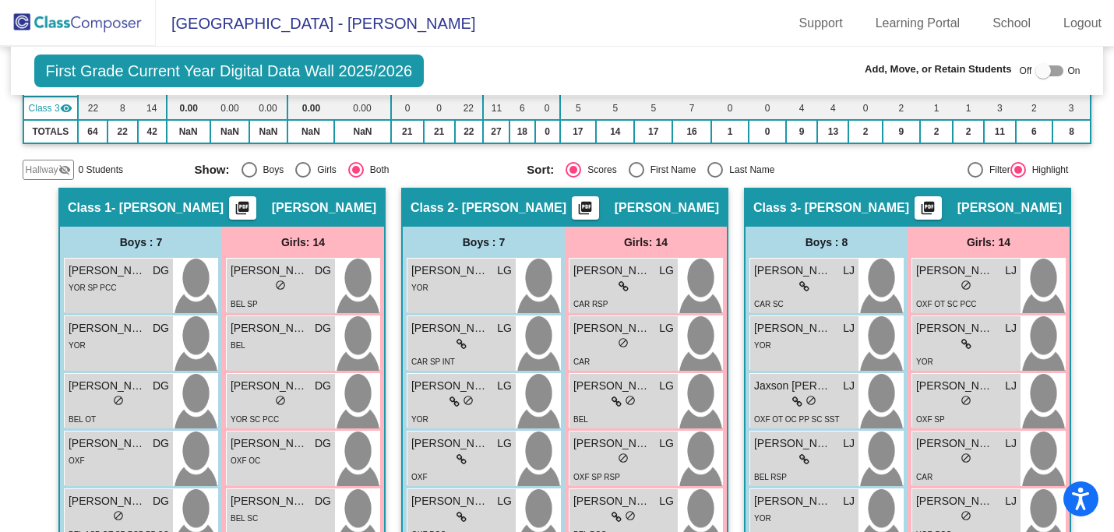
scroll to position [223, 0]
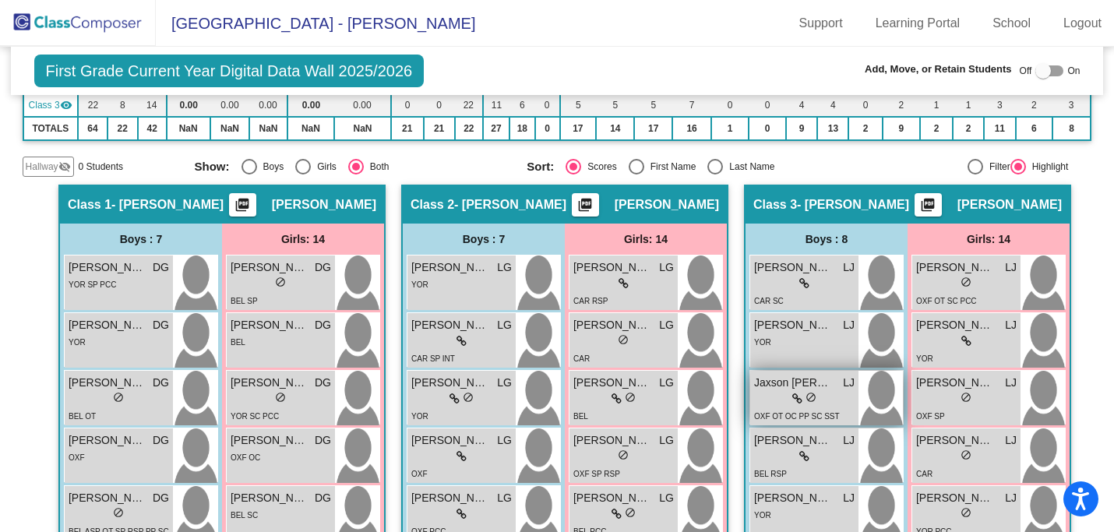
click at [792, 399] on icon at bounding box center [797, 398] width 10 height 11
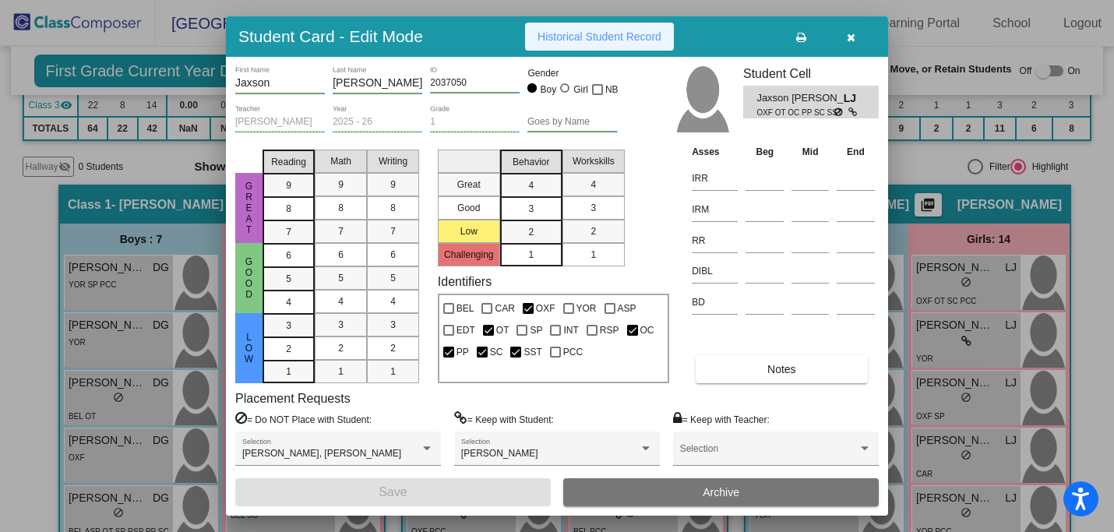
click at [615, 34] on span "Historical Student Record" at bounding box center [599, 36] width 124 height 12
click at [856, 34] on button "button" at bounding box center [850, 37] width 50 height 28
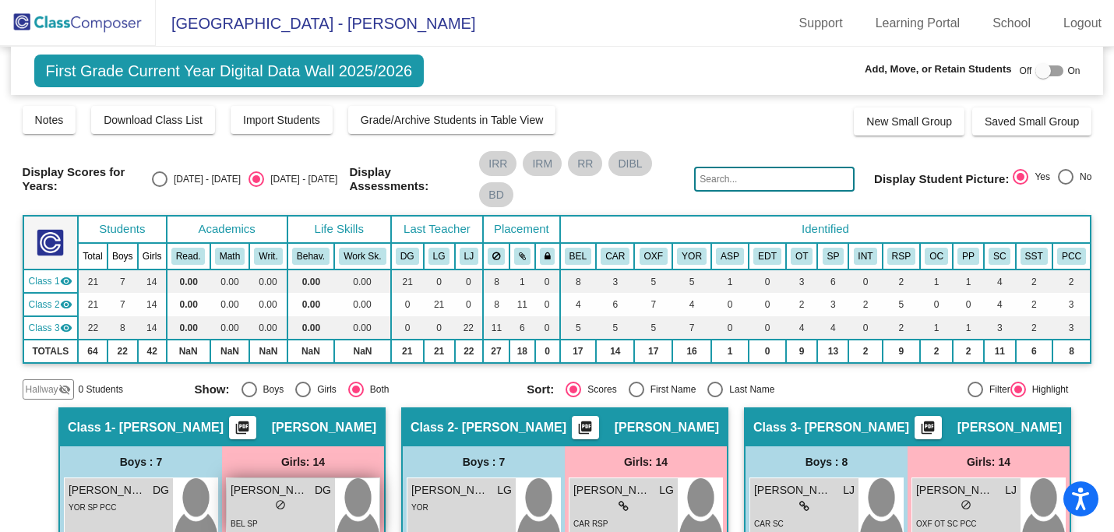
scroll to position [0, 0]
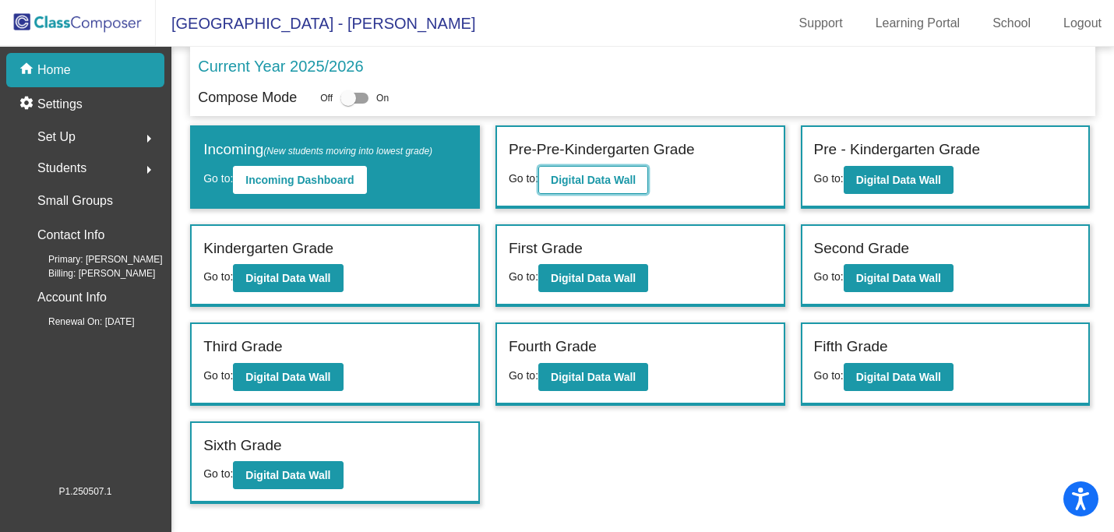
click at [614, 174] on b "Digital Data Wall" at bounding box center [593, 180] width 85 height 12
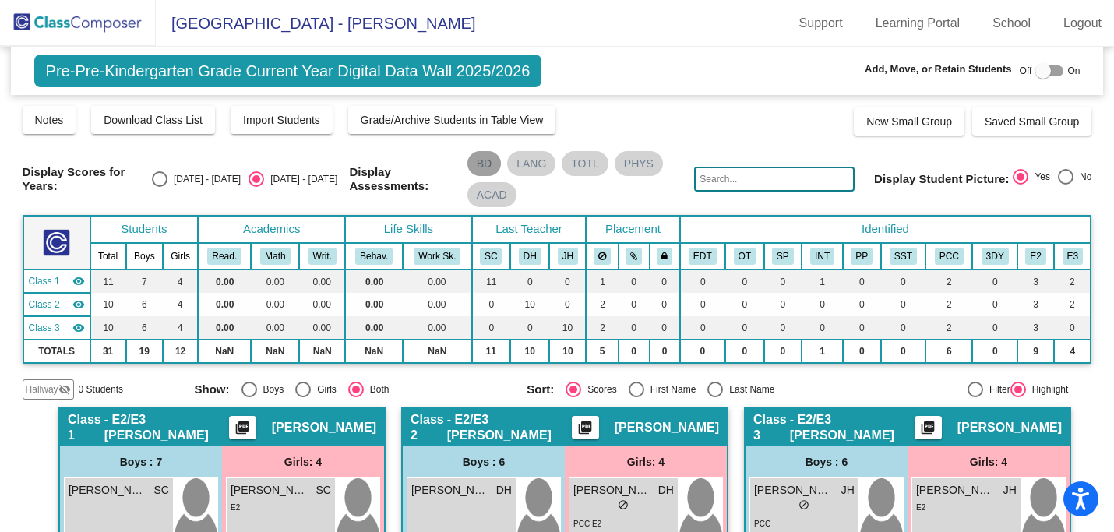
click at [487, 163] on mat-chip "BD" at bounding box center [483, 163] width 33 height 25
click at [486, 157] on mat-chip "BD" at bounding box center [483, 163] width 33 height 25
click at [481, 156] on mat-chip "BD" at bounding box center [483, 163] width 33 height 25
click at [482, 154] on mat-chip "BD" at bounding box center [483, 163] width 33 height 25
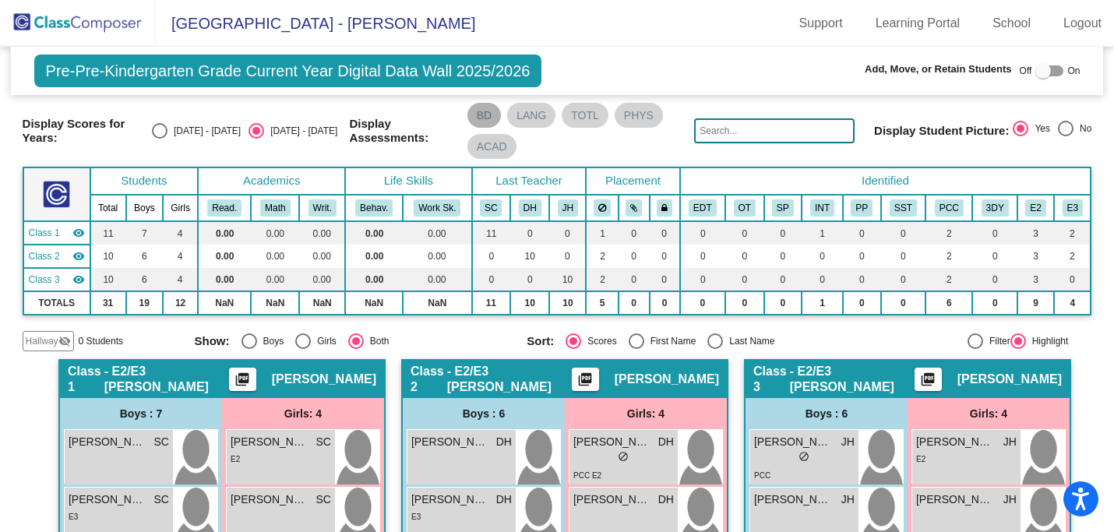
scroll to position [73, 0]
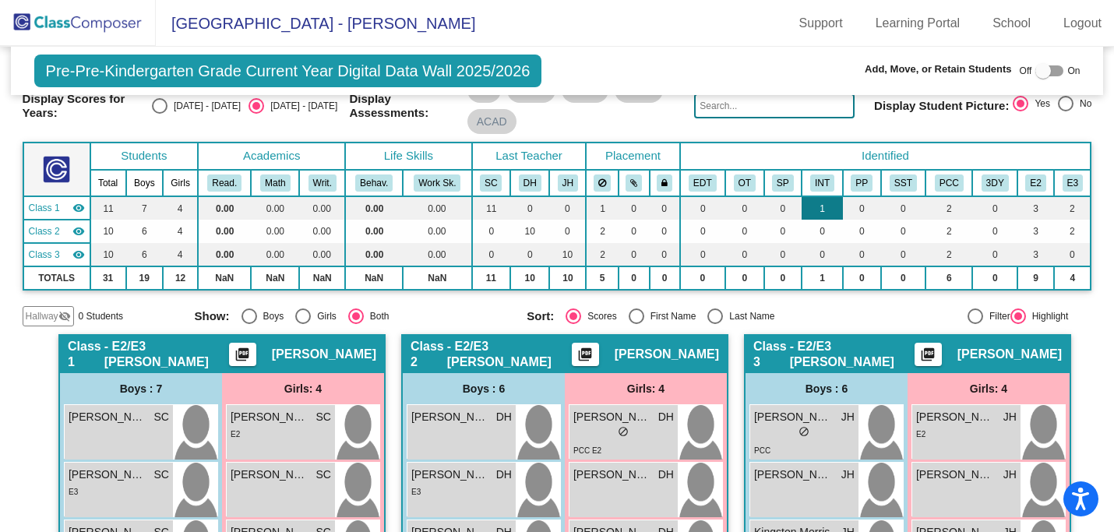
click at [815, 203] on td "1" at bounding box center [821, 207] width 41 height 23
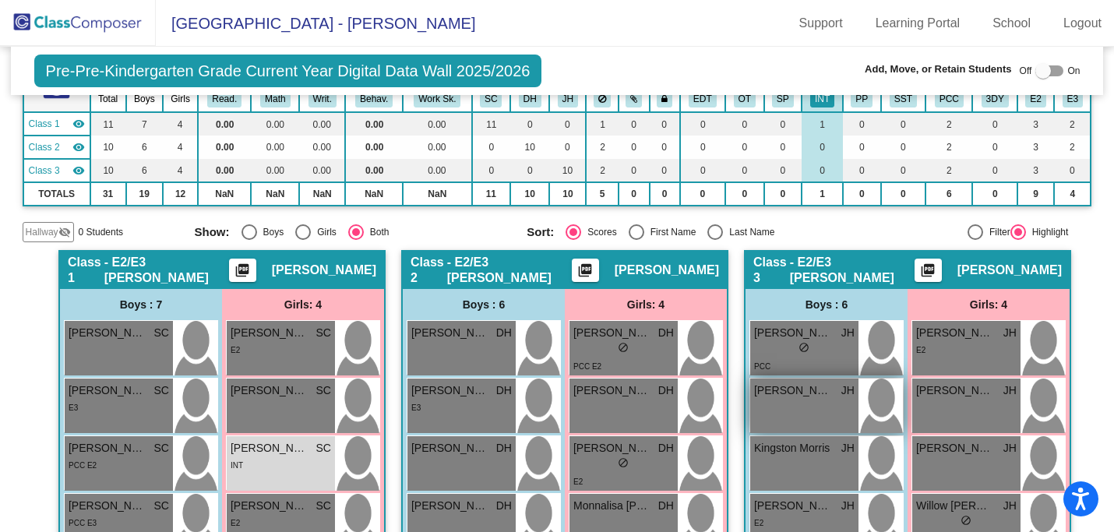
scroll to position [43, 0]
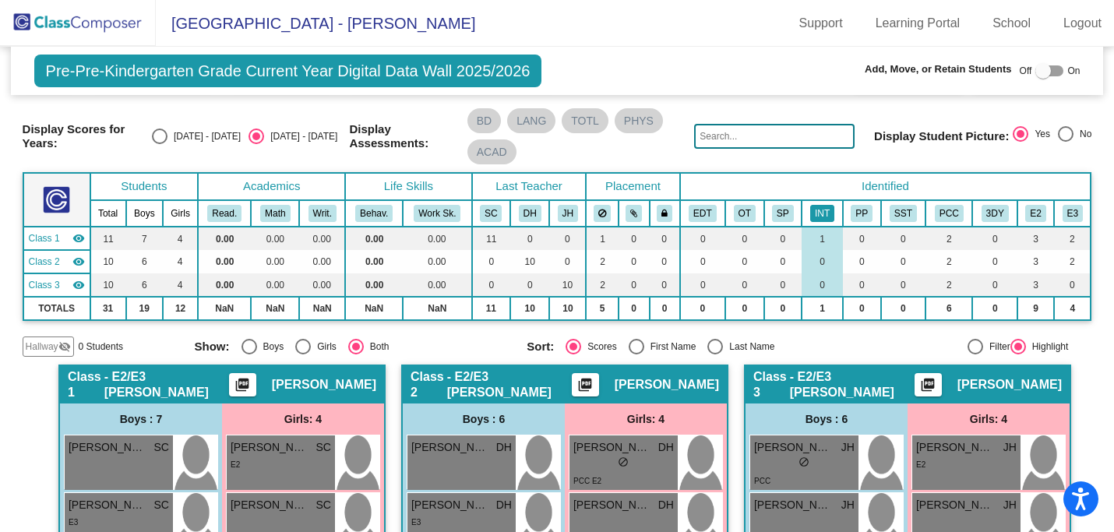
click at [816, 208] on button "INT" at bounding box center [822, 213] width 24 height 17
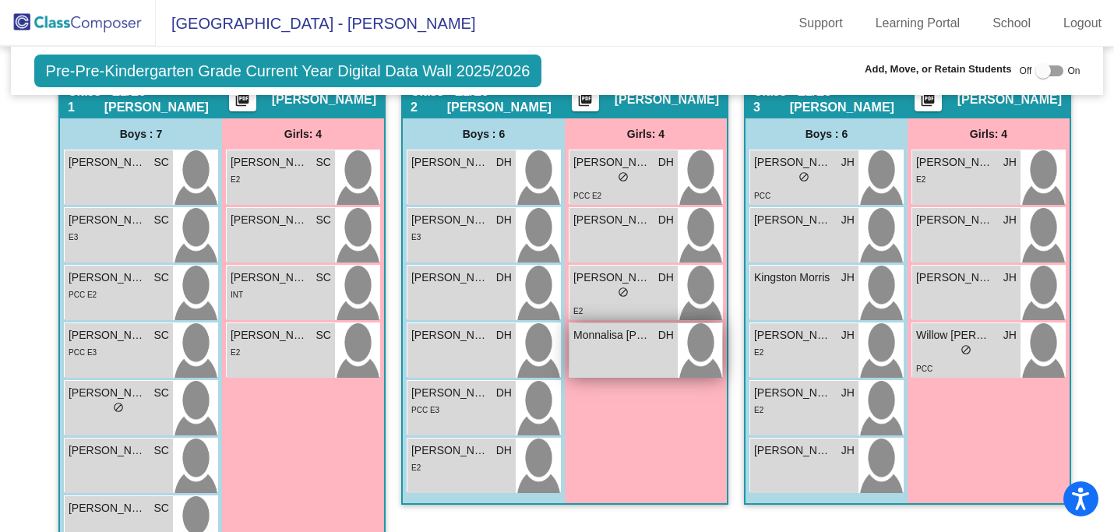
scroll to position [324, 0]
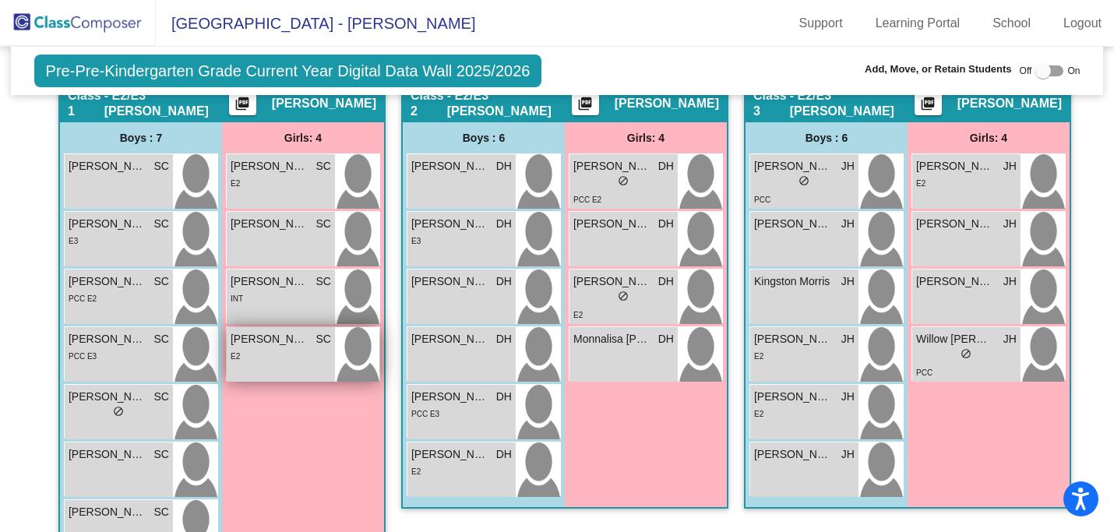
click at [259, 368] on div "[PERSON_NAME] SC lock do_not_disturb_alt E2" at bounding box center [281, 354] width 108 height 55
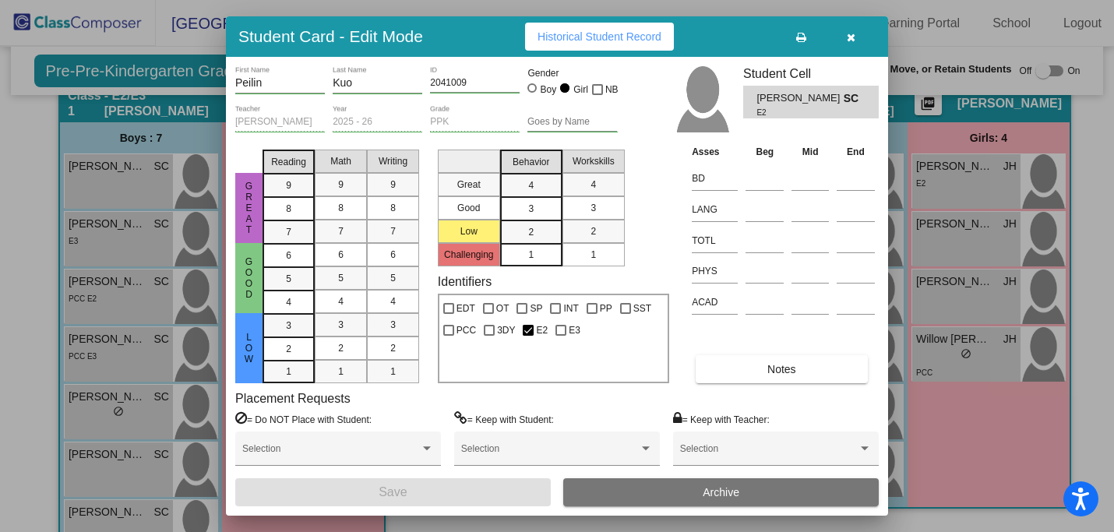
click at [844, 26] on button "button" at bounding box center [850, 37] width 50 height 28
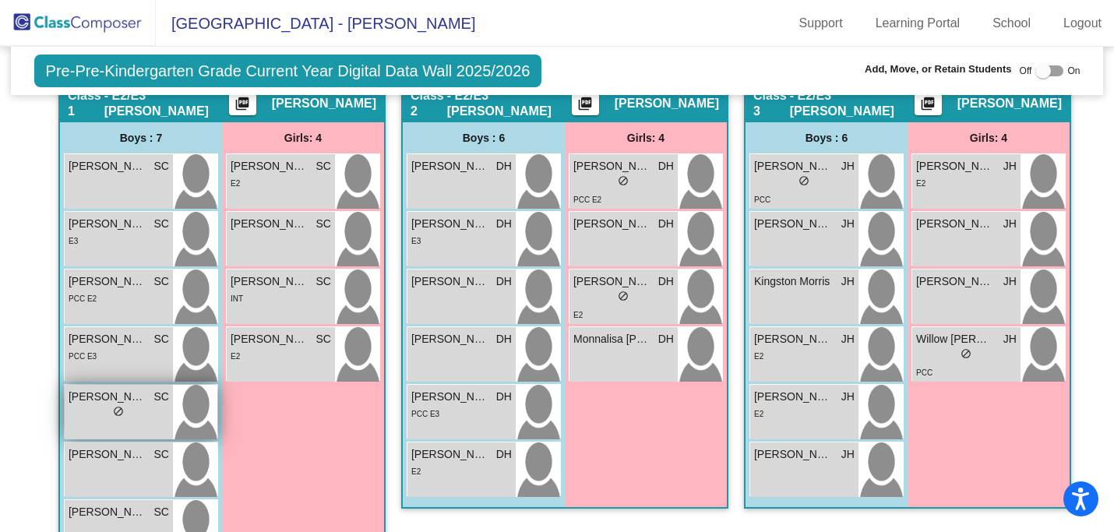
click at [89, 413] on div "lock do_not_disturb_alt" at bounding box center [119, 413] width 100 height 16
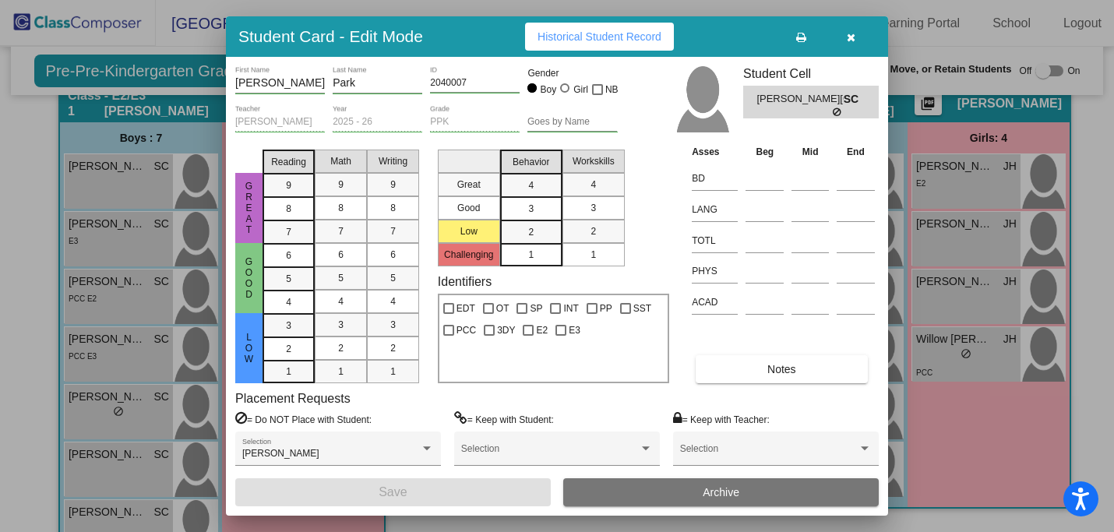
click at [853, 37] on icon "button" at bounding box center [850, 37] width 9 height 11
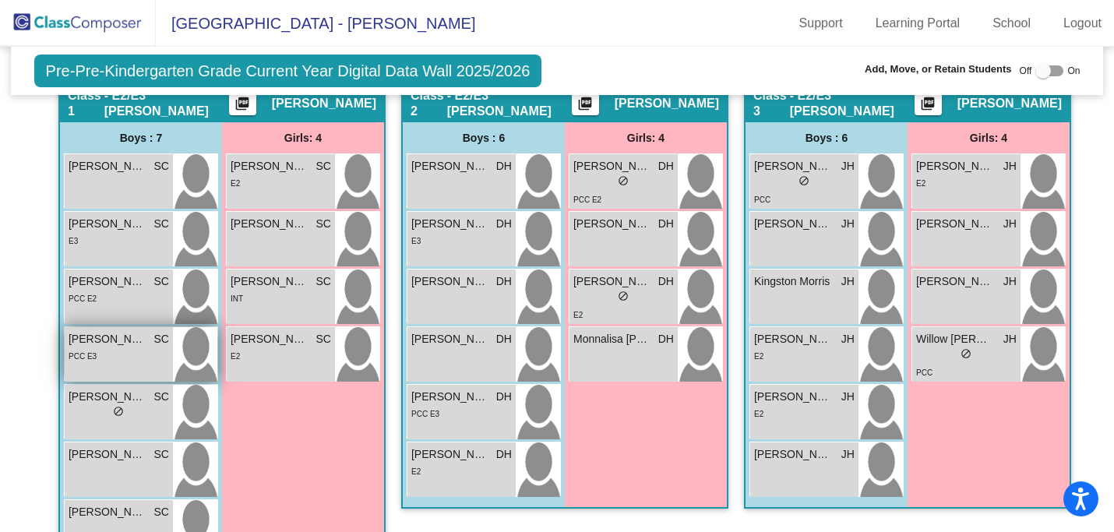
click at [94, 359] on div "PCC E3" at bounding box center [119, 355] width 100 height 16
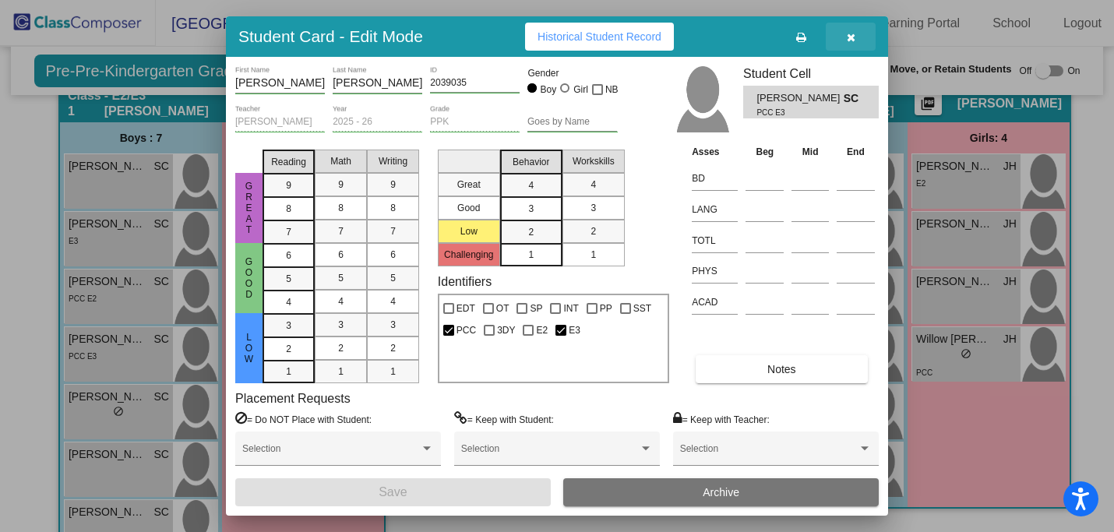
drag, startPoint x: 849, startPoint y: 37, endPoint x: 786, endPoint y: 55, distance: 65.6
click at [849, 37] on icon "button" at bounding box center [850, 37] width 9 height 11
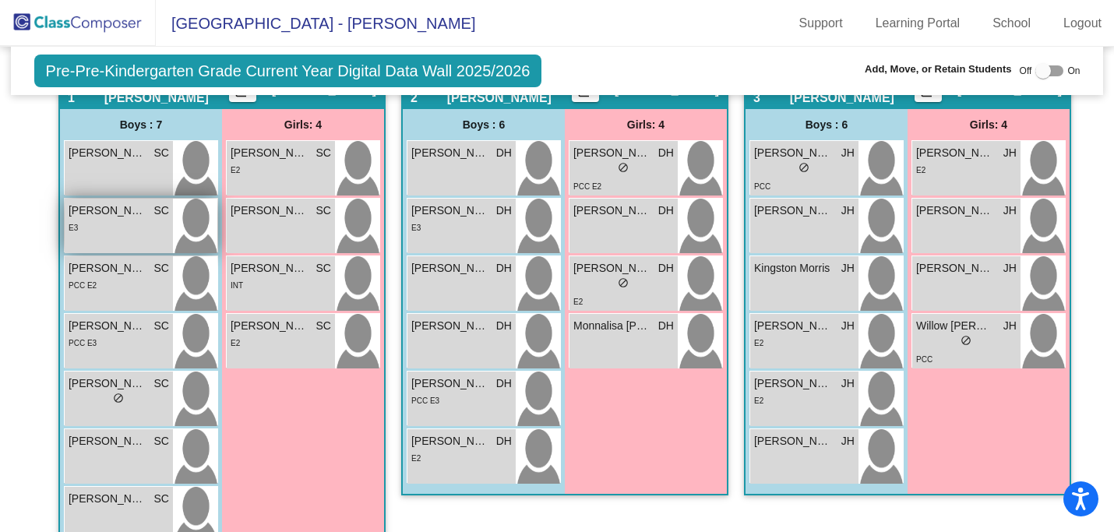
scroll to position [338, 0]
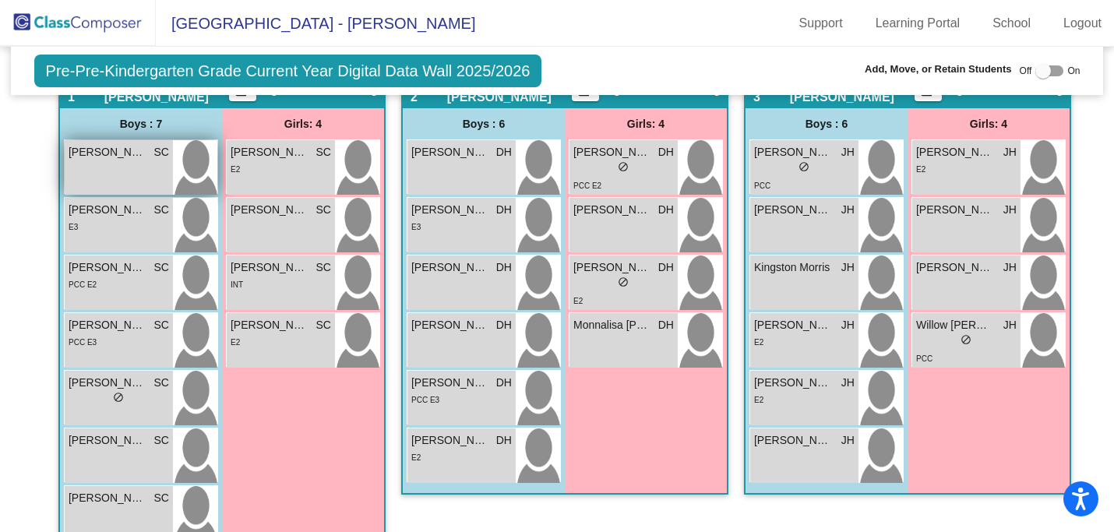
click at [124, 163] on div "[PERSON_NAME] SC lock do_not_disturb_alt" at bounding box center [119, 167] width 108 height 55
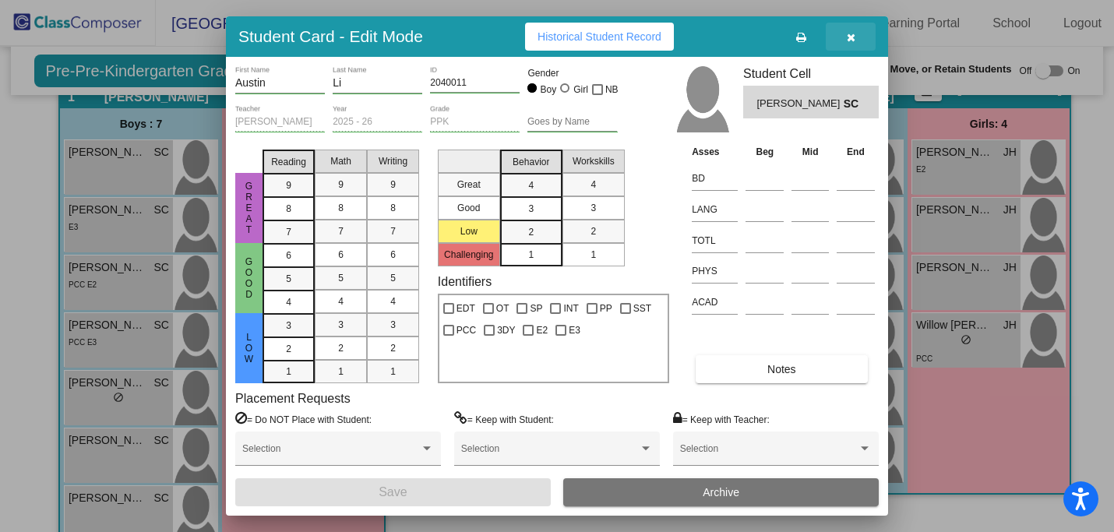
click at [855, 37] on button "button" at bounding box center [850, 37] width 50 height 28
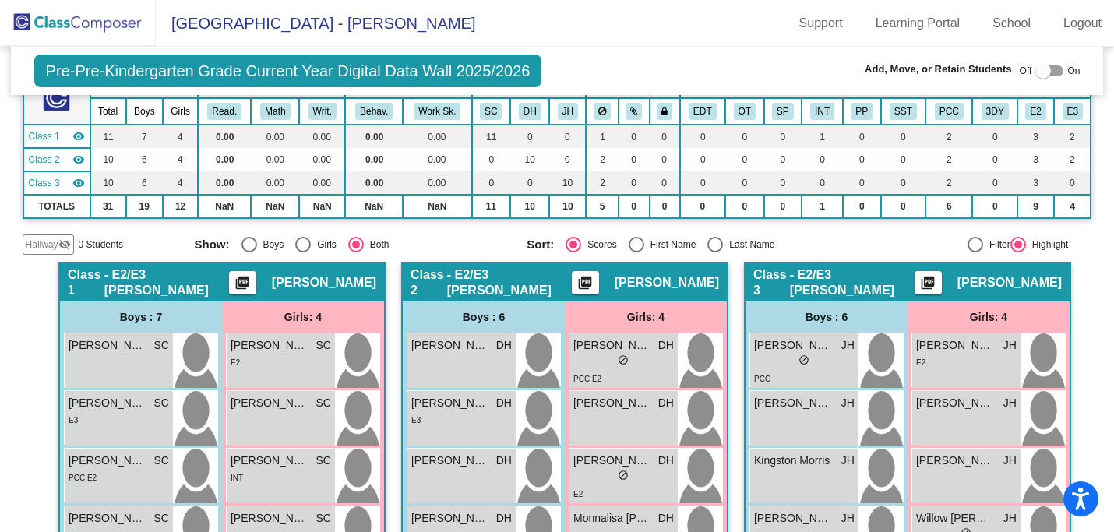
scroll to position [171, 0]
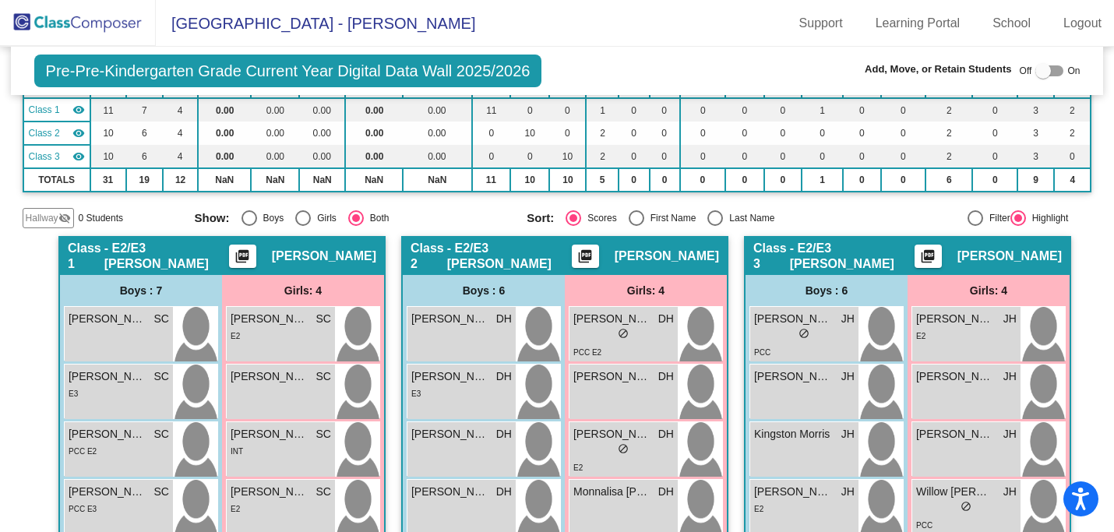
drag, startPoint x: 1082, startPoint y: 27, endPoint x: 1070, endPoint y: 12, distance: 19.5
click at [1082, 25] on link "Logout" at bounding box center [1082, 23] width 63 height 25
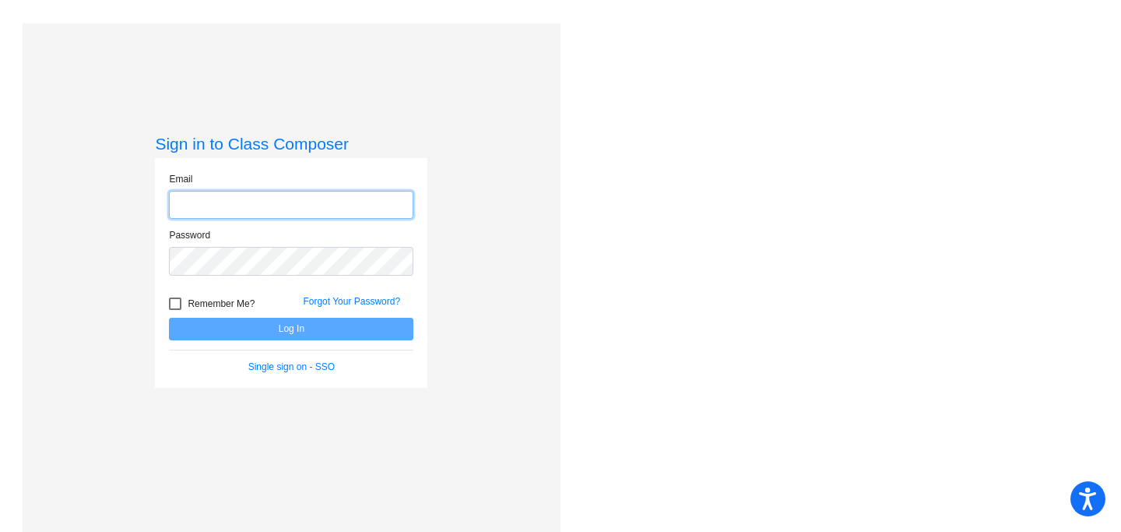
type input "[PERSON_NAME][EMAIL_ADDRESS][DOMAIN_NAME]"
